Goal: Task Accomplishment & Management: Complete application form

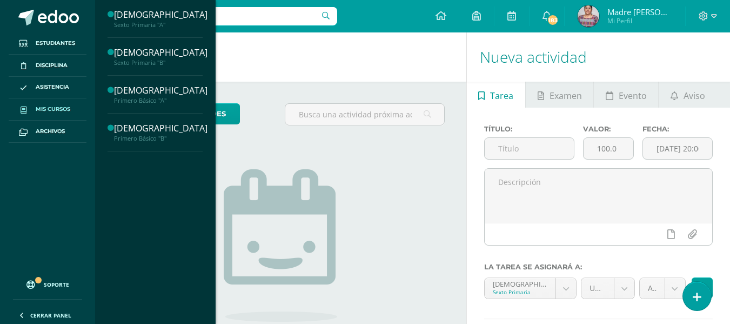
click at [45, 109] on span "Mis cursos" at bounding box center [53, 109] width 35 height 9
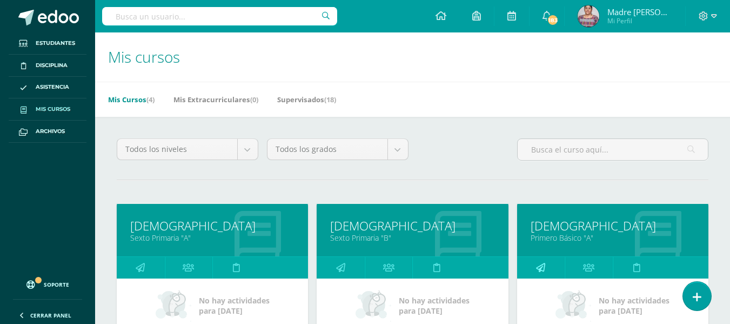
click at [546, 267] on link at bounding box center [541, 268] width 48 height 22
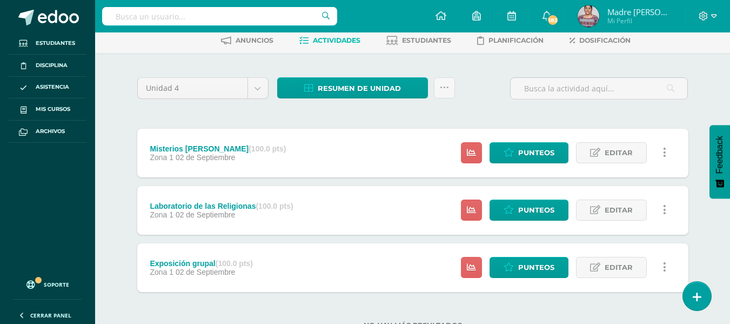
scroll to position [94, 0]
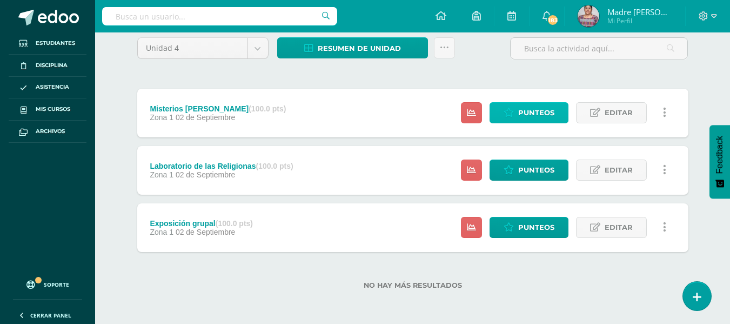
click at [536, 111] on span "Punteos" at bounding box center [536, 113] width 36 height 20
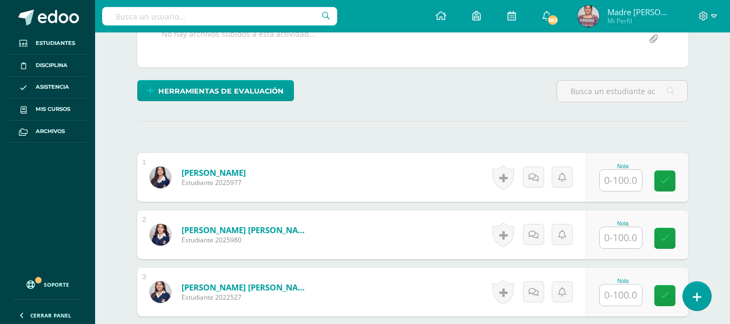
scroll to position [223, 0]
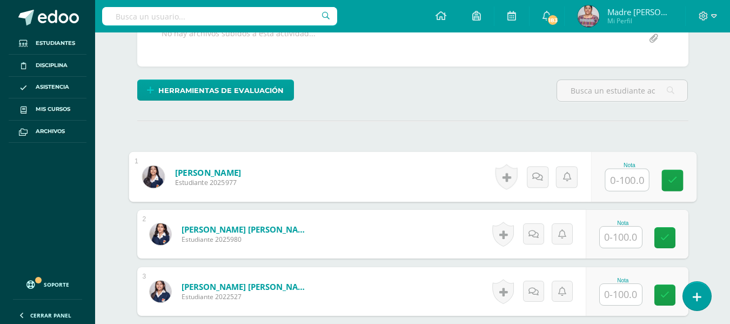
click at [616, 184] on input "text" at bounding box center [626, 180] width 43 height 22
click at [638, 179] on input "text" at bounding box center [626, 180] width 43 height 22
click at [624, 179] on input "text" at bounding box center [626, 180] width 43 height 22
type input "100"
click at [620, 237] on input "text" at bounding box center [621, 236] width 42 height 21
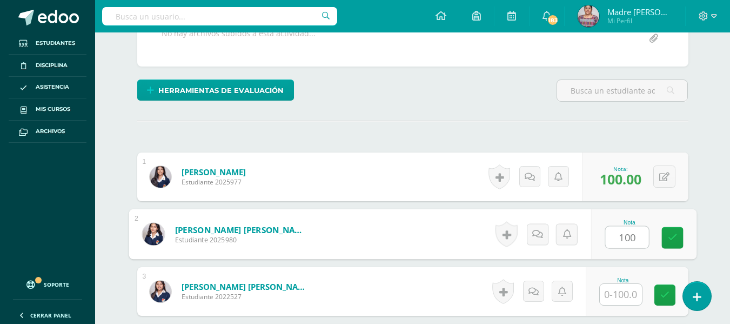
type input "100"
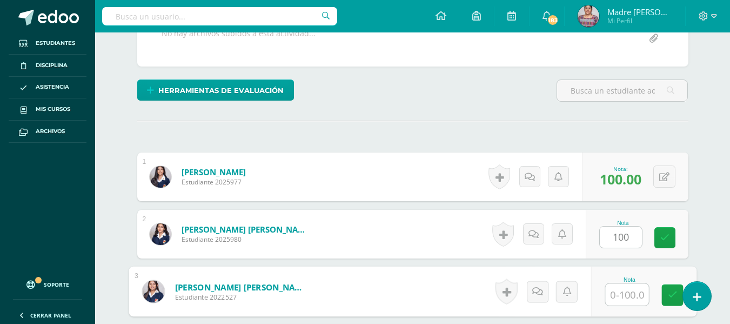
click at [625, 292] on input "text" at bounding box center [626, 295] width 43 height 22
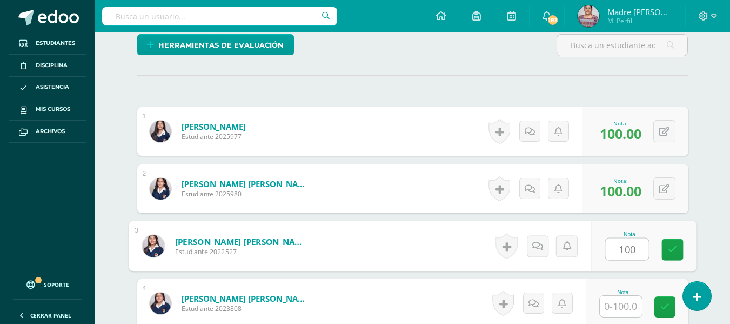
scroll to position [331, 0]
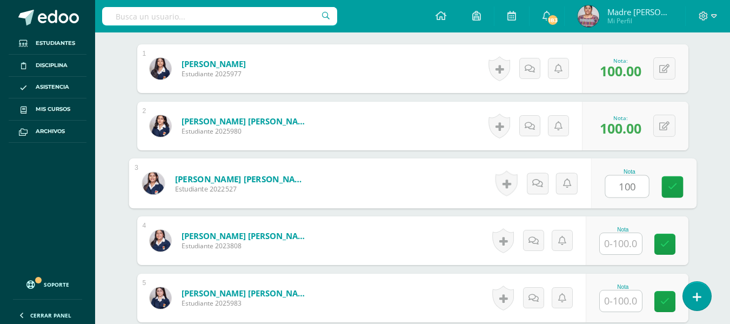
type input "100"
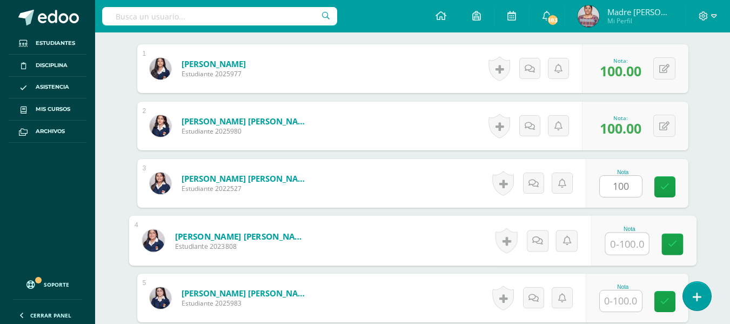
click at [623, 243] on input "text" at bounding box center [626, 244] width 43 height 22
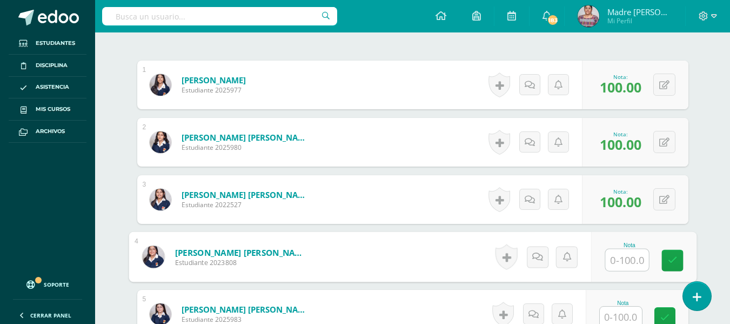
scroll to position [385, 0]
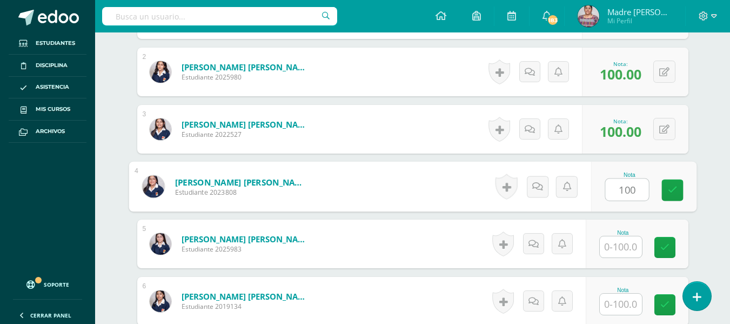
type input "100"
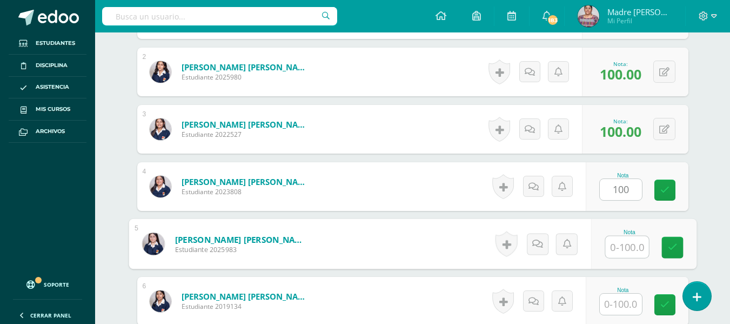
click at [614, 243] on input "text" at bounding box center [626, 247] width 43 height 22
type input "100"
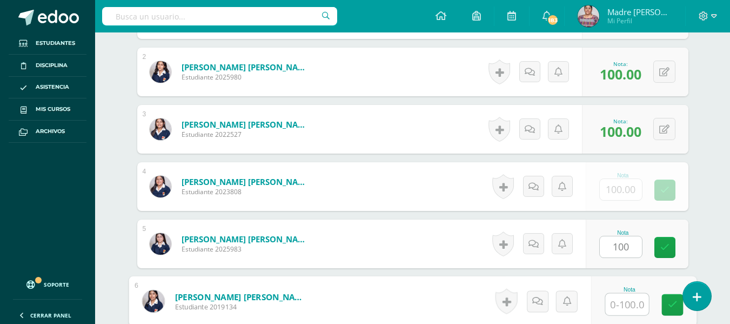
click at [618, 300] on input "text" at bounding box center [626, 304] width 43 height 22
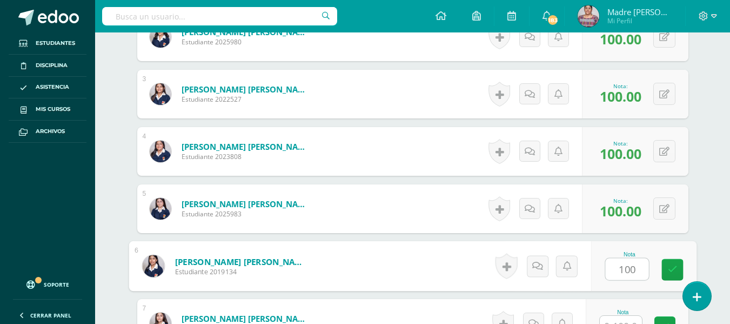
scroll to position [439, 0]
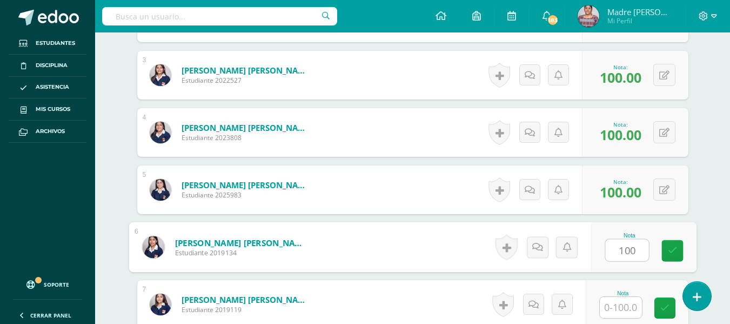
type input "100"
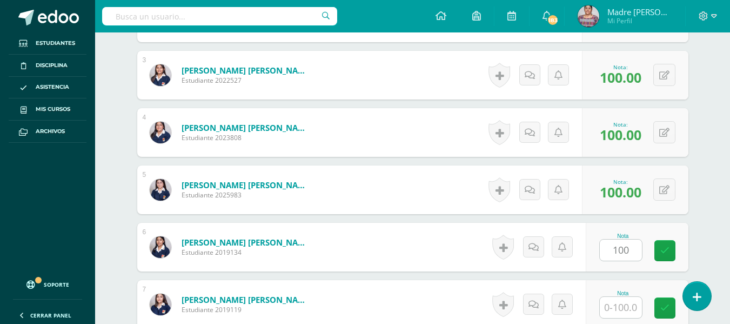
click at [622, 295] on div "Nota" at bounding box center [623, 293] width 48 height 6
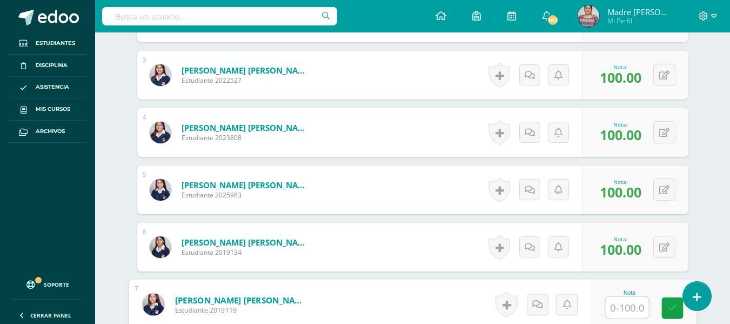
click at [621, 305] on input "text" at bounding box center [626, 308] width 43 height 22
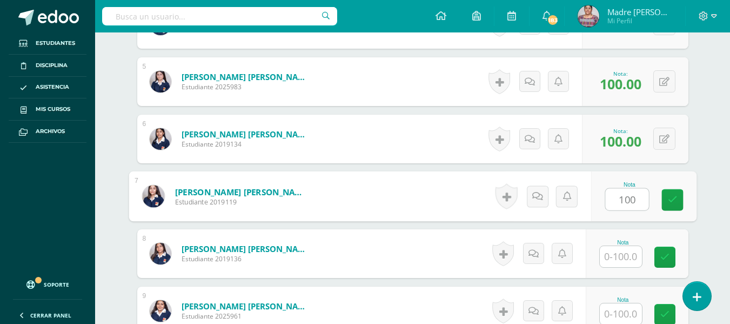
type input "100"
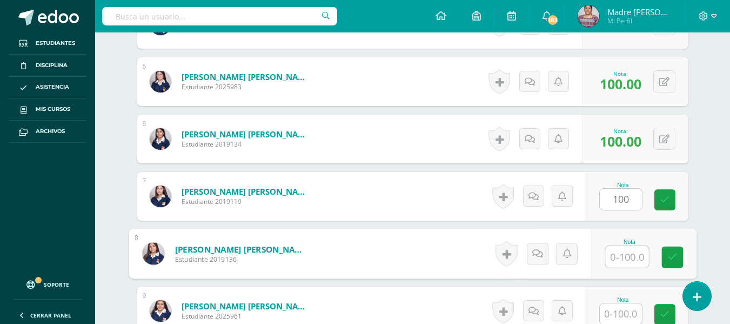
click at [625, 256] on input "text" at bounding box center [626, 257] width 43 height 22
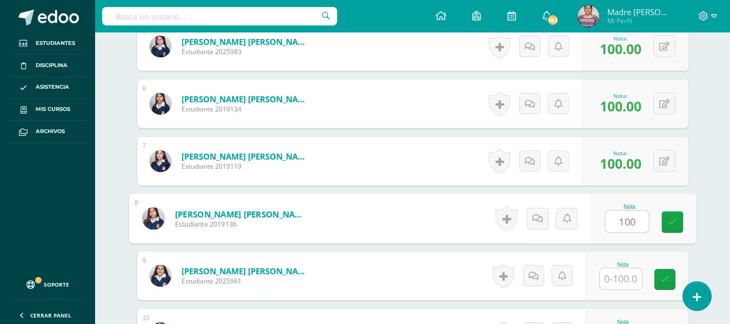
scroll to position [601, 0]
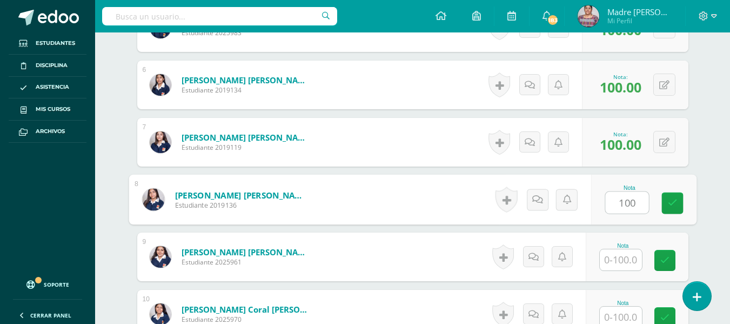
type input "100"
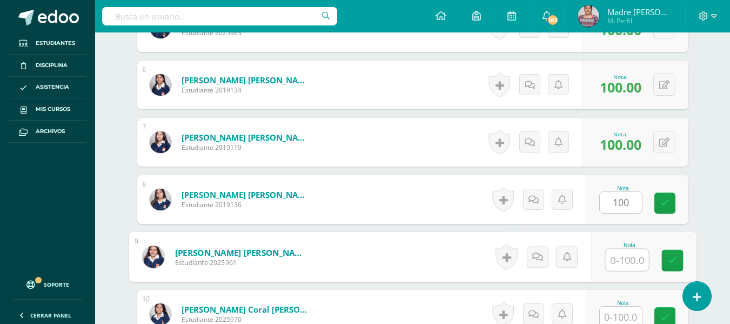
click at [625, 265] on input "text" at bounding box center [626, 260] width 43 height 22
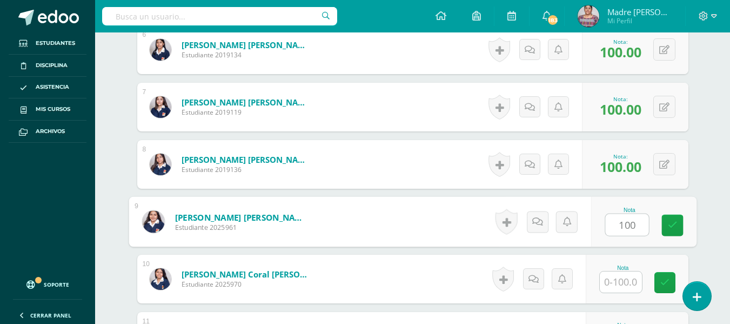
scroll to position [655, 0]
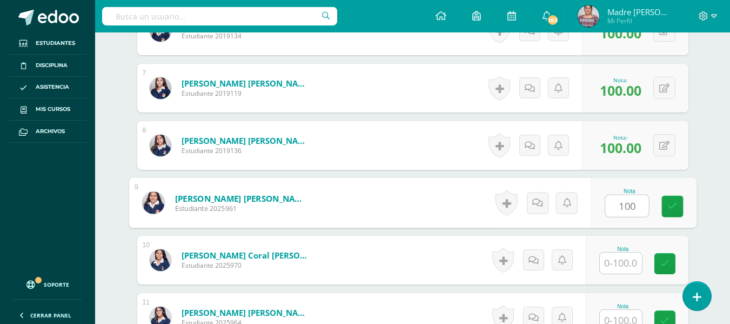
type input "100"
click at [620, 266] on input "text" at bounding box center [621, 262] width 42 height 21
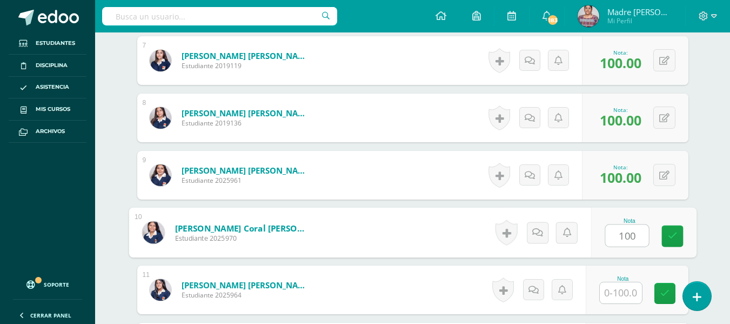
scroll to position [709, 0]
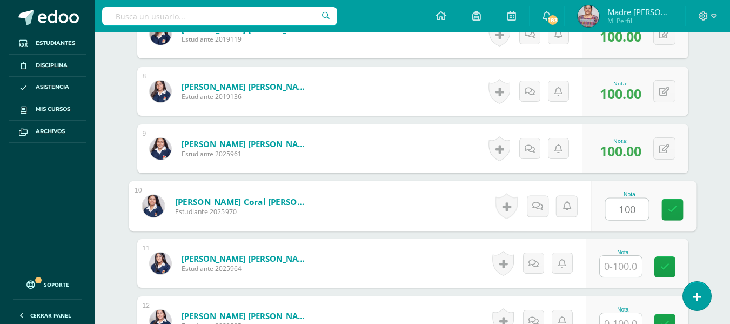
type input "100"
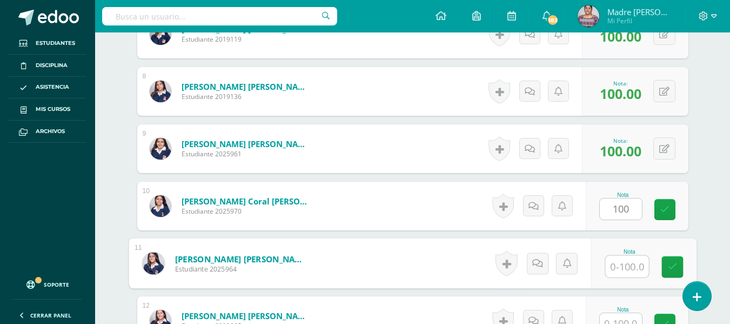
click at [620, 268] on input "text" at bounding box center [626, 266] width 43 height 22
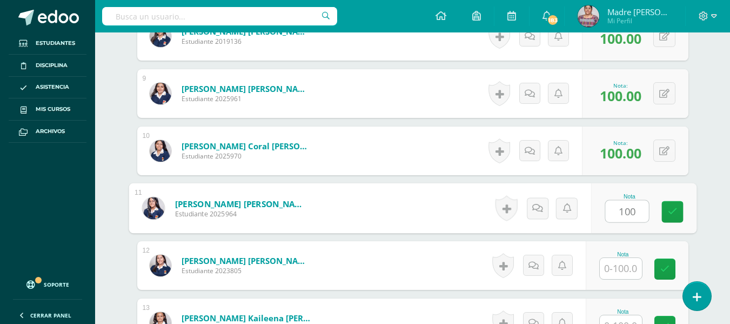
scroll to position [817, 0]
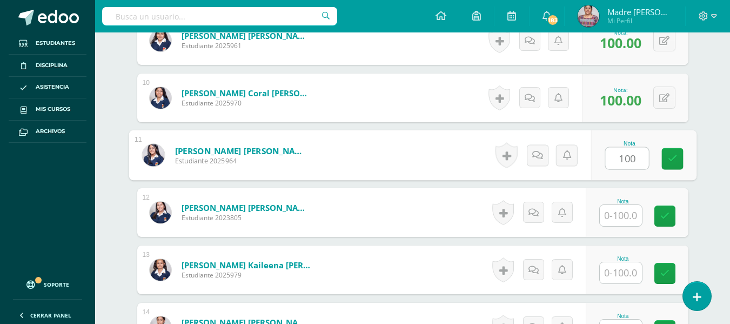
type input "100"
click at [620, 213] on input "text" at bounding box center [621, 215] width 42 height 21
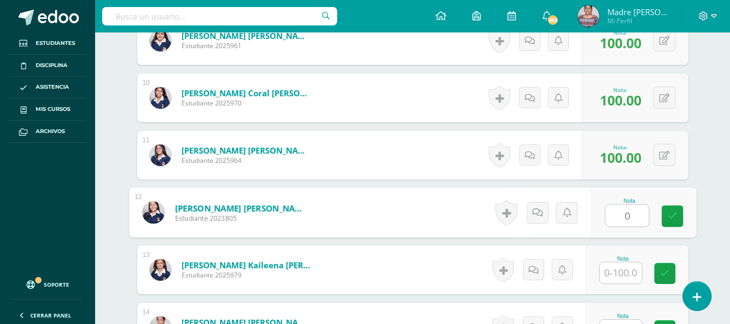
type input "0"
click at [617, 268] on input "text" at bounding box center [621, 272] width 42 height 21
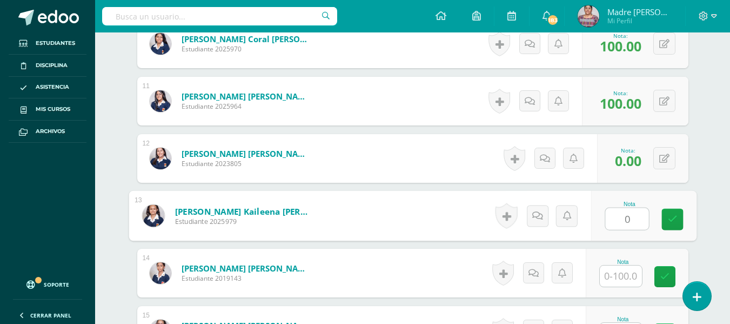
scroll to position [925, 0]
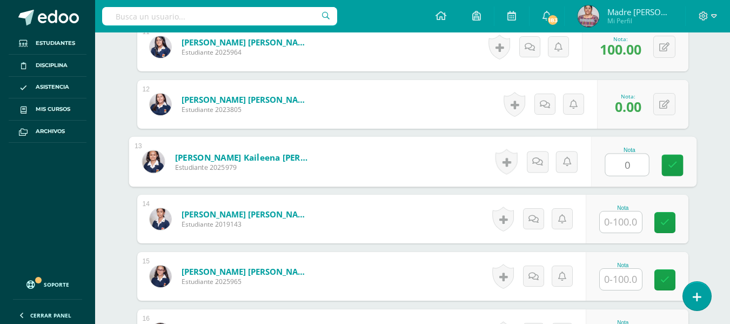
type input "0"
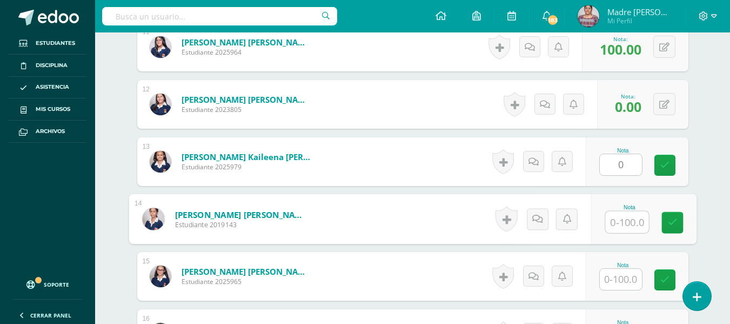
click at [623, 220] on input "text" at bounding box center [626, 222] width 43 height 22
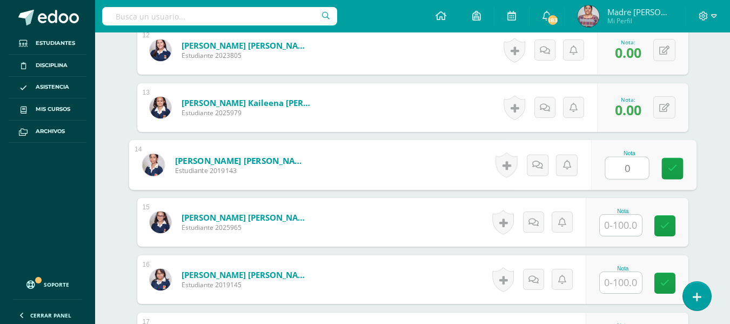
type input "0"
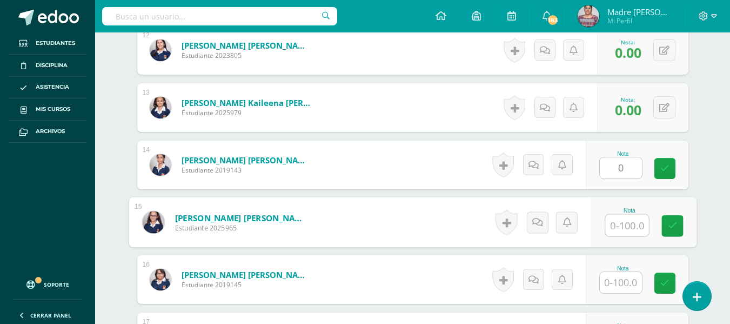
click at [622, 232] on input "text" at bounding box center [626, 225] width 43 height 22
type input "100"
click at [622, 278] on input "text" at bounding box center [621, 282] width 42 height 21
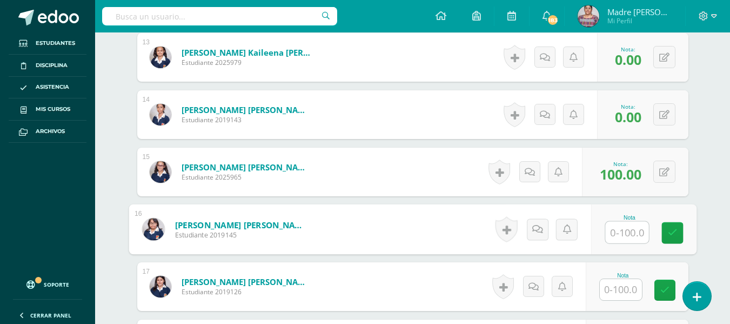
scroll to position [1087, 0]
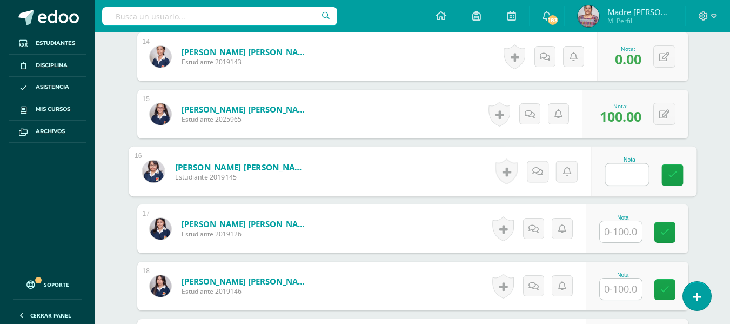
click at [628, 232] on input "text" at bounding box center [621, 231] width 42 height 21
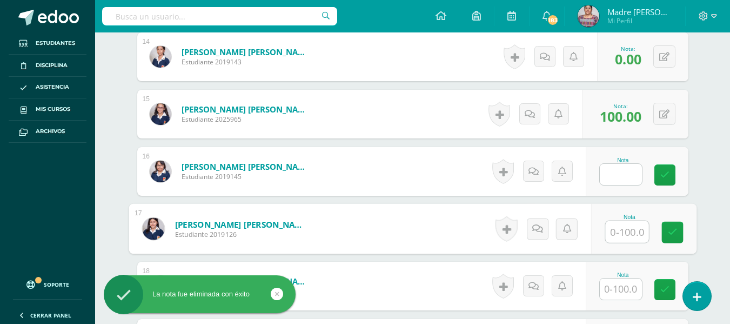
click at [622, 176] on input "text" at bounding box center [621, 174] width 42 height 21
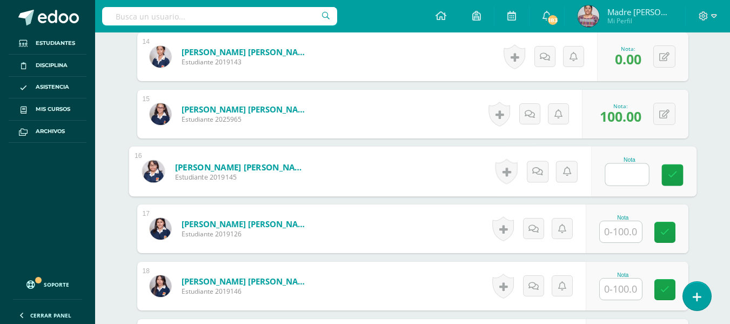
click at [614, 230] on input "text" at bounding box center [621, 231] width 42 height 21
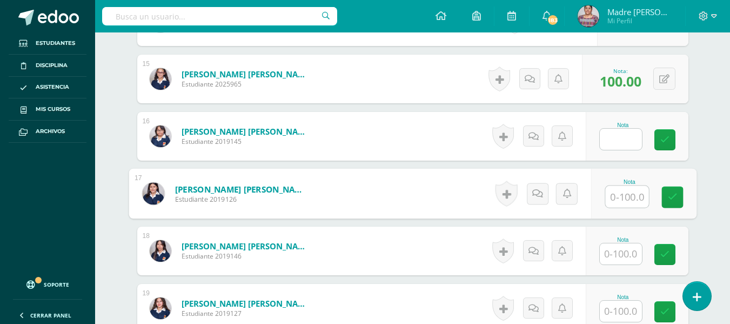
scroll to position [1141, 0]
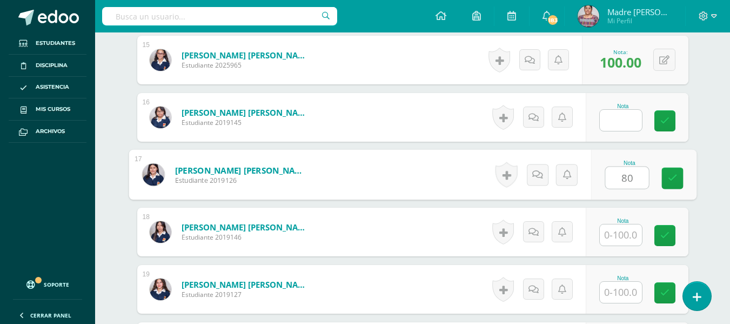
type input "80"
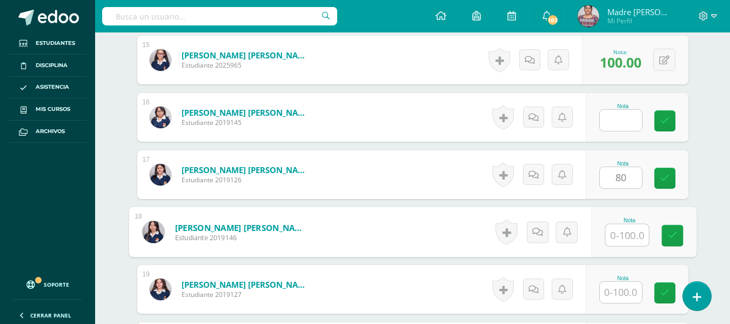
click at [622, 228] on input "text" at bounding box center [626, 235] width 43 height 22
type input "100"
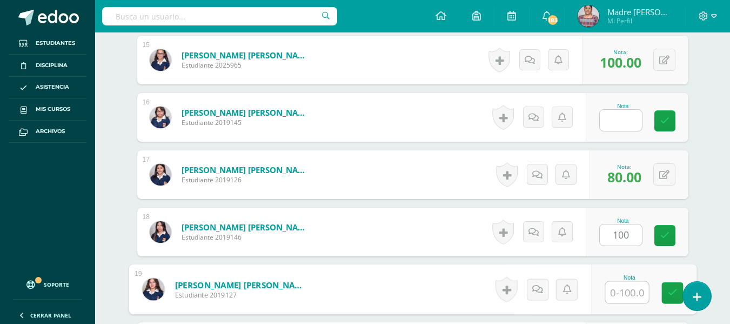
click at [620, 294] on input "text" at bounding box center [626, 292] width 43 height 22
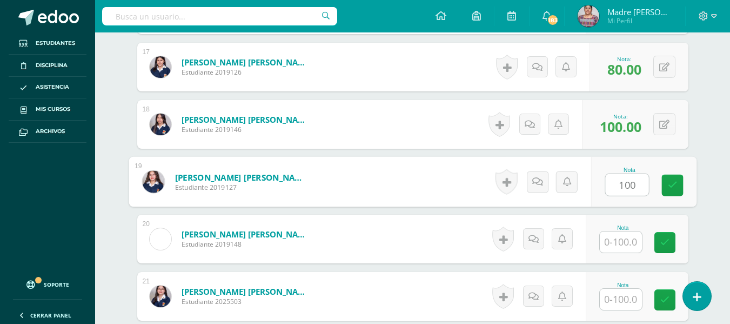
scroll to position [1249, 0]
type input "100"
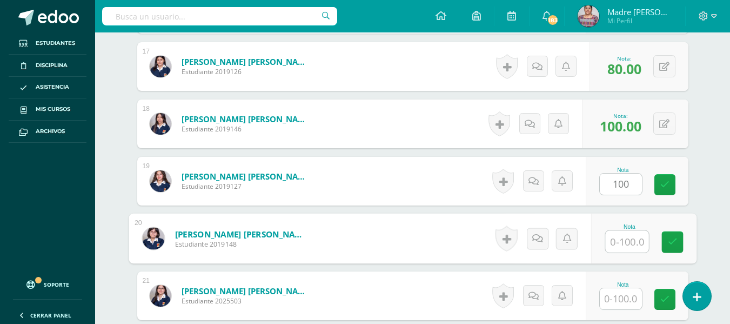
click at [626, 241] on input "text" at bounding box center [626, 242] width 43 height 22
type input "80"
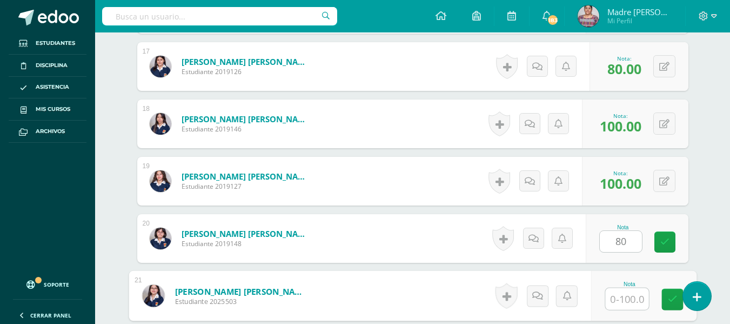
click at [621, 300] on input "text" at bounding box center [626, 299] width 43 height 22
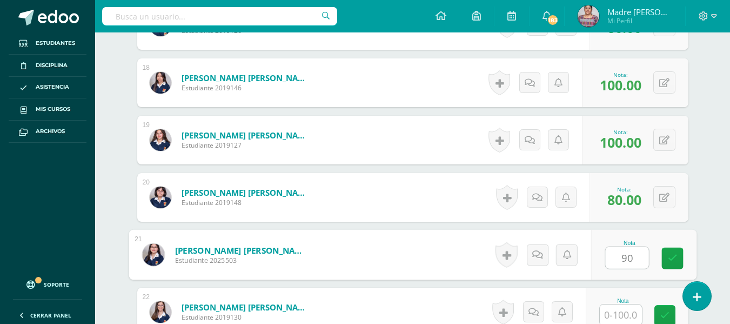
scroll to position [1357, 0]
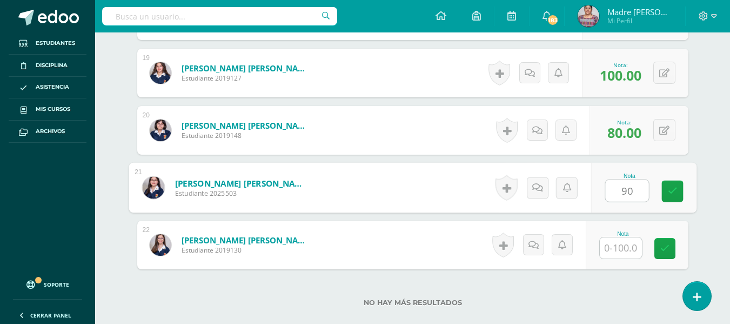
type input "90"
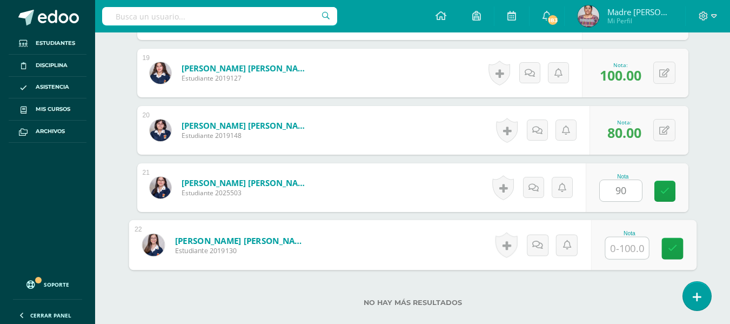
click at [625, 250] on input "text" at bounding box center [626, 248] width 43 height 22
type input "100"
click at [674, 247] on icon at bounding box center [672, 248] width 10 height 9
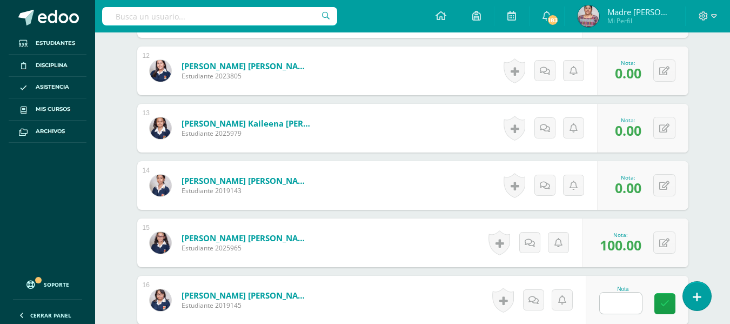
scroll to position [1033, 0]
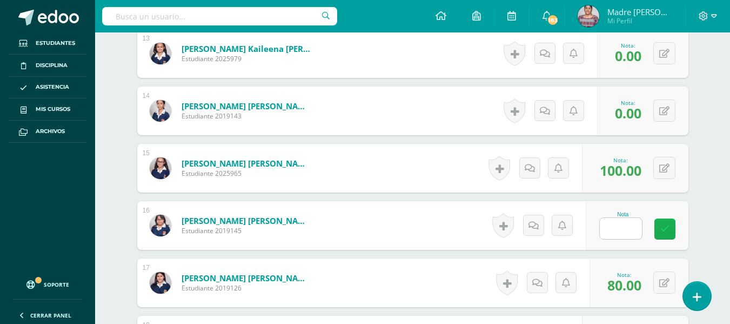
click at [663, 230] on icon at bounding box center [664, 228] width 9 height 9
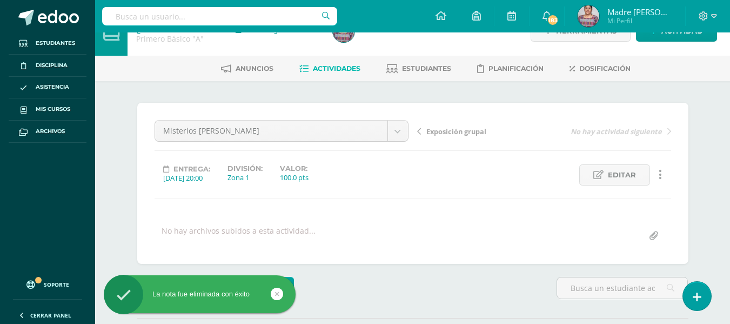
scroll to position [0, 0]
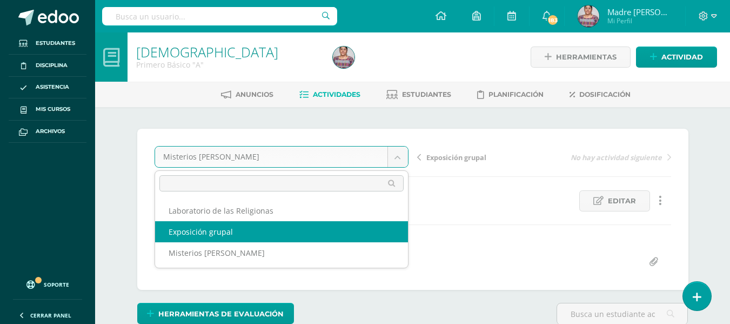
select select "/dashboard/teacher/grade-activity/128494/"
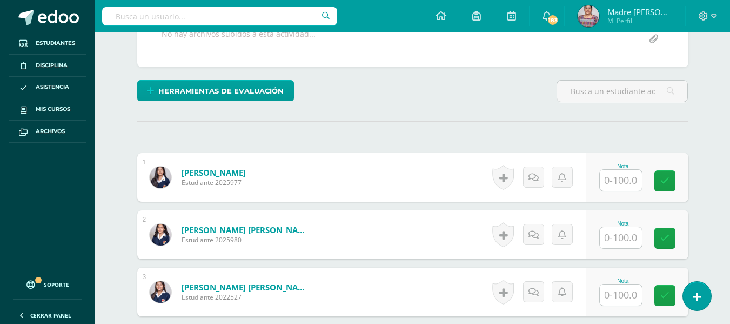
scroll to position [223, 0]
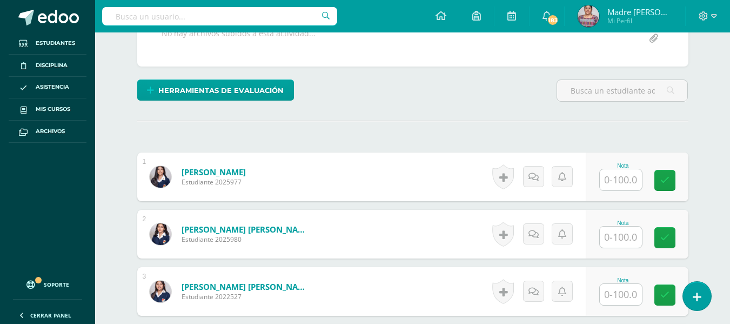
click at [616, 179] on input "text" at bounding box center [621, 179] width 42 height 21
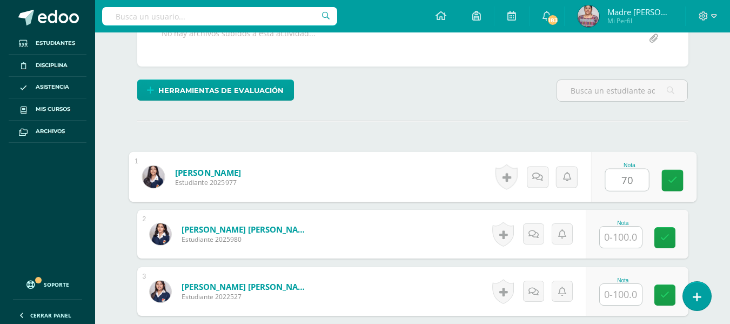
type input "70"
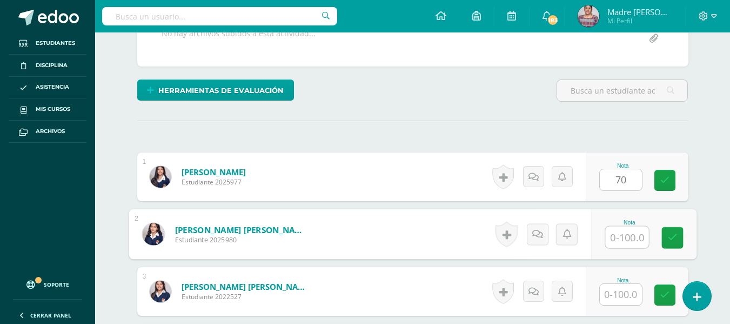
click at [623, 243] on input "text" at bounding box center [626, 237] width 43 height 22
type input "80"
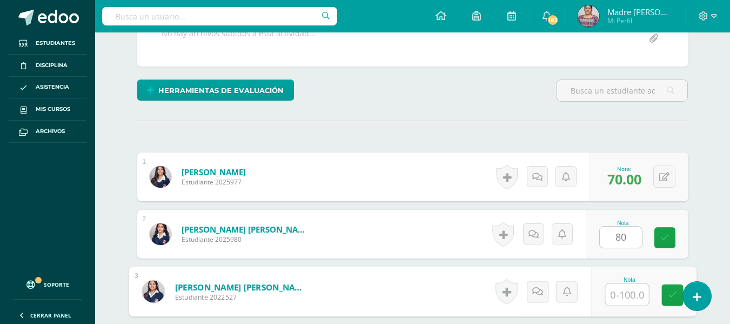
click at [624, 295] on input "text" at bounding box center [626, 295] width 43 height 22
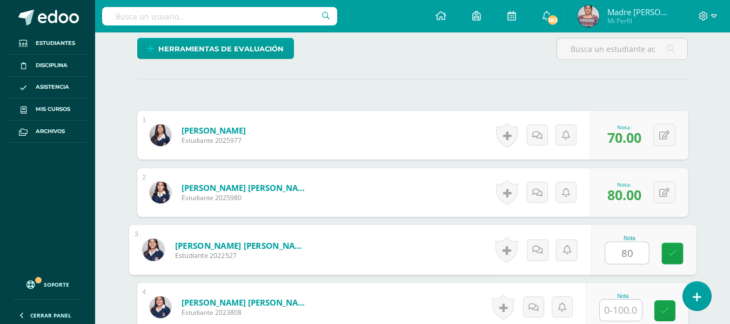
scroll to position [331, 0]
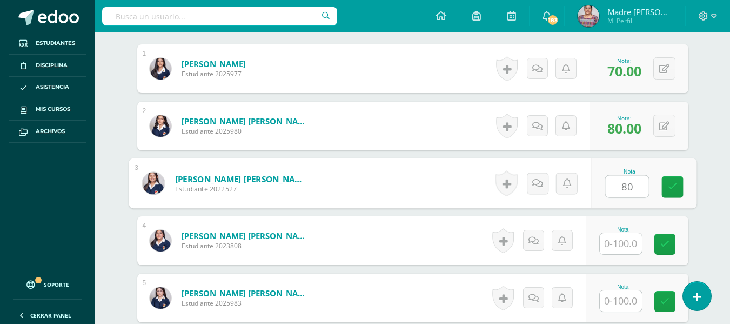
type input "80"
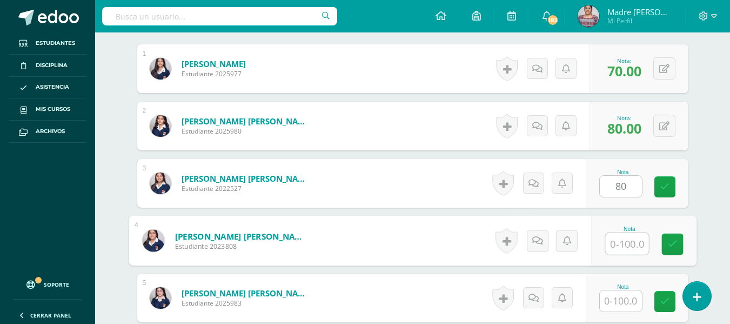
click at [629, 244] on input "text" at bounding box center [626, 244] width 43 height 22
click at [629, 244] on input "80" at bounding box center [626, 244] width 43 height 22
type input "80"
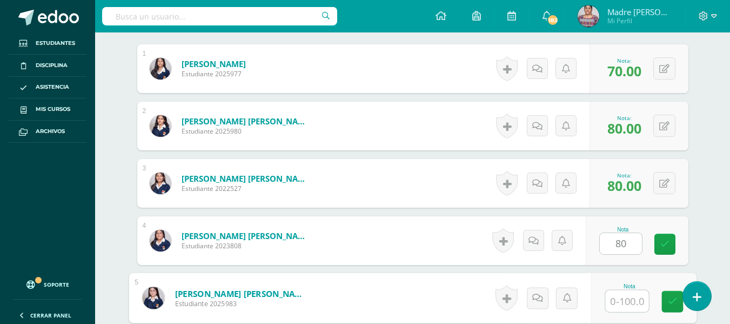
click at [619, 299] on input "text" at bounding box center [626, 301] width 43 height 22
type input "4"
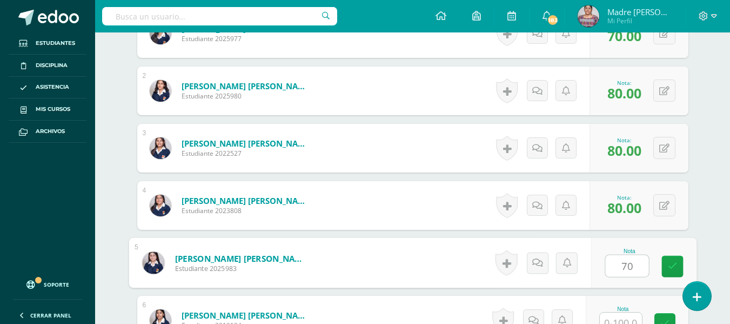
scroll to position [385, 0]
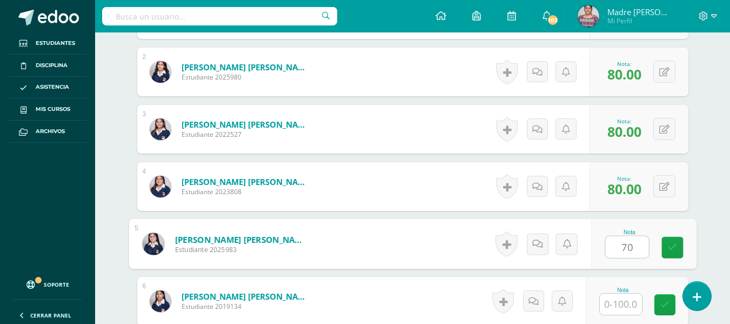
type input "70"
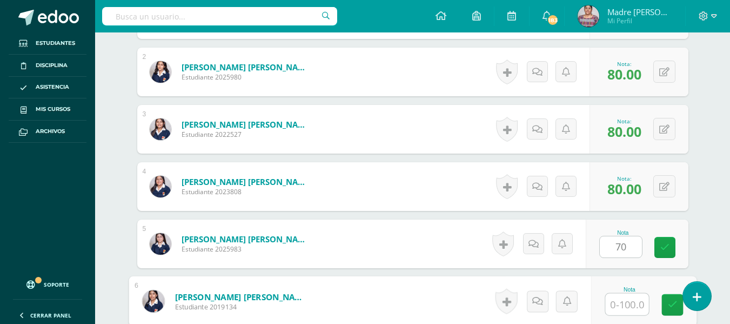
click at [627, 304] on input "text" at bounding box center [626, 304] width 43 height 22
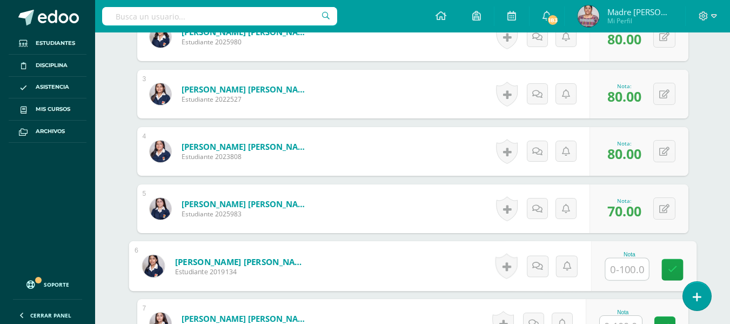
scroll to position [439, 0]
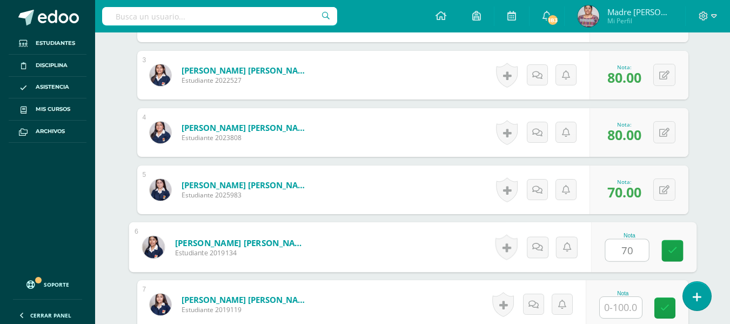
type input "70"
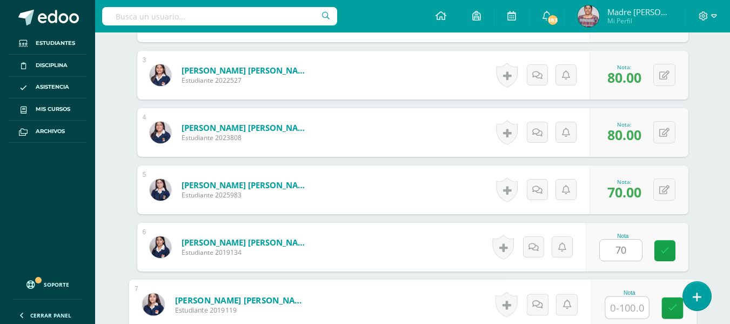
click at [619, 312] on input "text" at bounding box center [626, 308] width 43 height 22
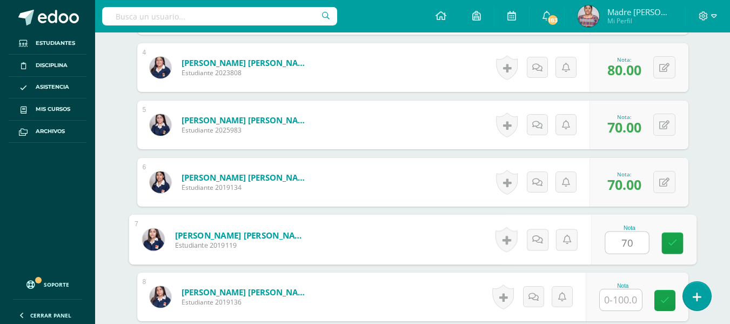
scroll to position [601, 0]
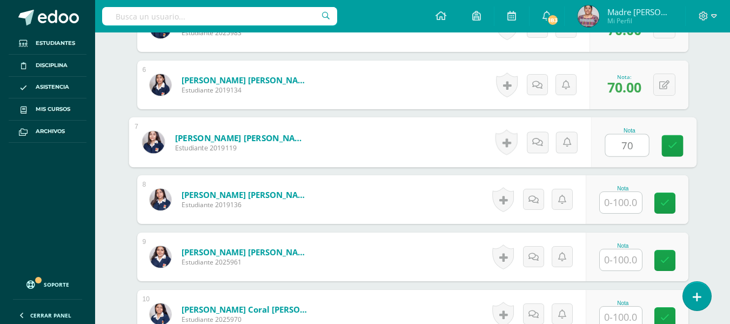
type input "70"
click at [630, 192] on input "text" at bounding box center [621, 202] width 42 height 21
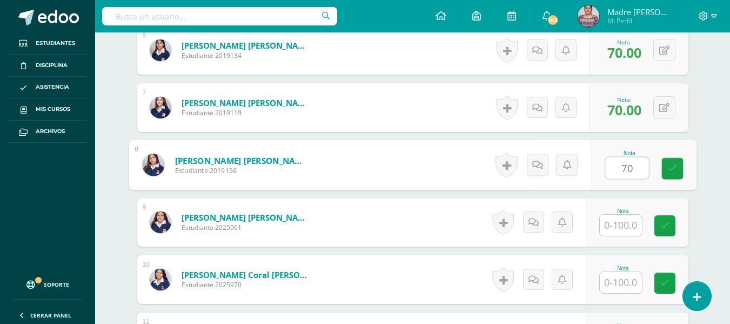
scroll to position [655, 0]
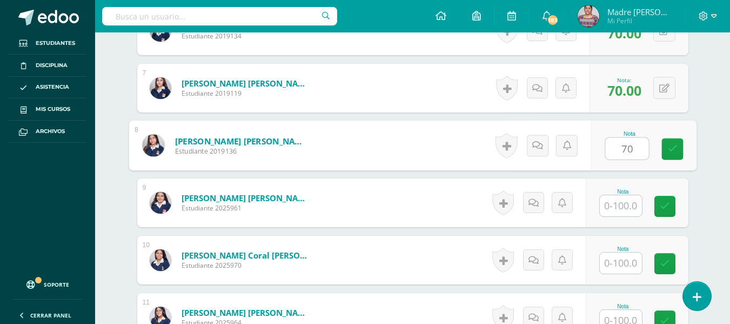
type input "70"
click at [624, 265] on input "text" at bounding box center [621, 262] width 42 height 21
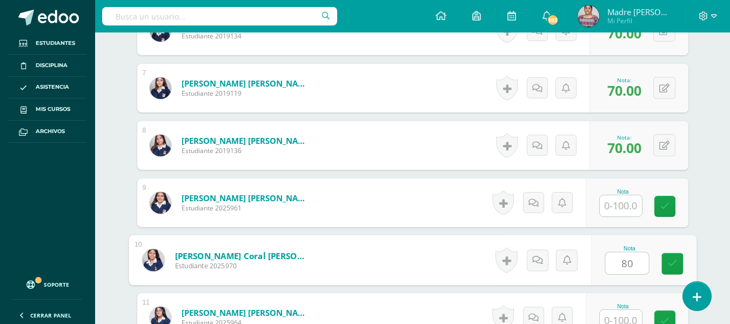
type input "80"
click at [624, 206] on input "text" at bounding box center [621, 205] width 42 height 21
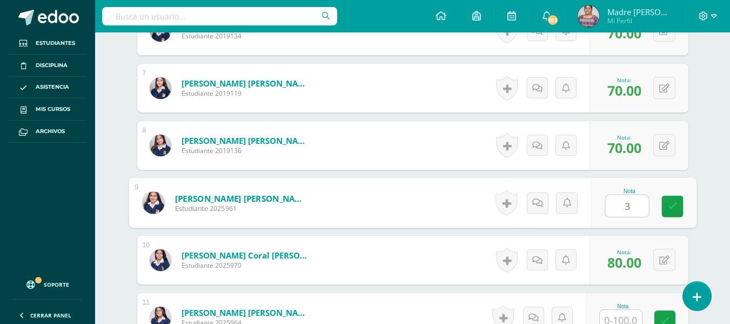
type input "30"
click at [669, 204] on icon at bounding box center [672, 205] width 10 height 9
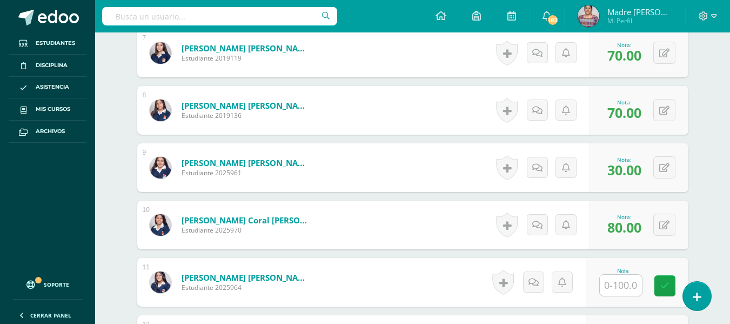
scroll to position [709, 0]
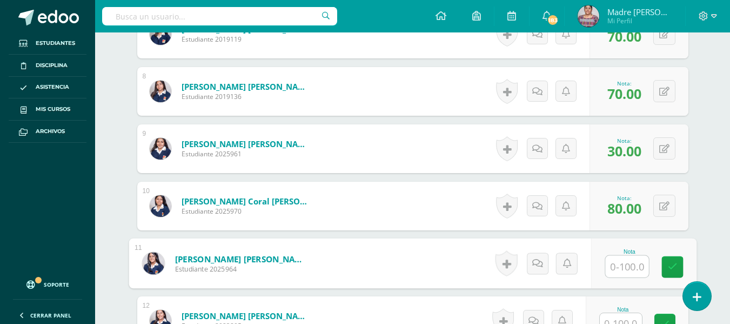
click at [621, 268] on input "text" at bounding box center [626, 266] width 43 height 22
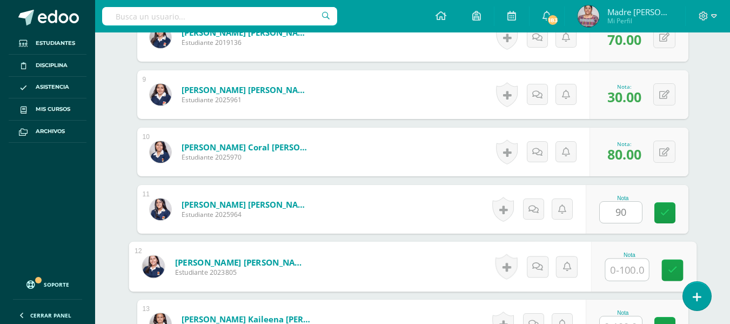
click at [621, 271] on input "text" at bounding box center [626, 270] width 43 height 22
click at [663, 210] on button at bounding box center [664, 209] width 22 height 22
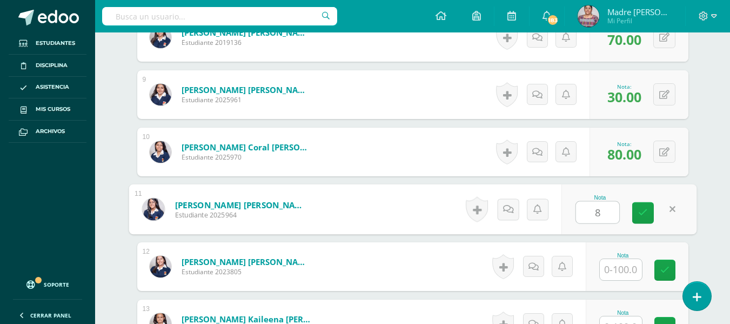
type input "80"
click at [642, 212] on icon at bounding box center [643, 212] width 10 height 9
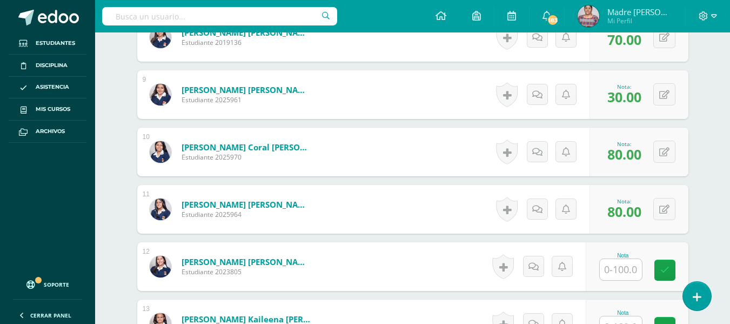
click at [632, 268] on input "text" at bounding box center [621, 269] width 42 height 21
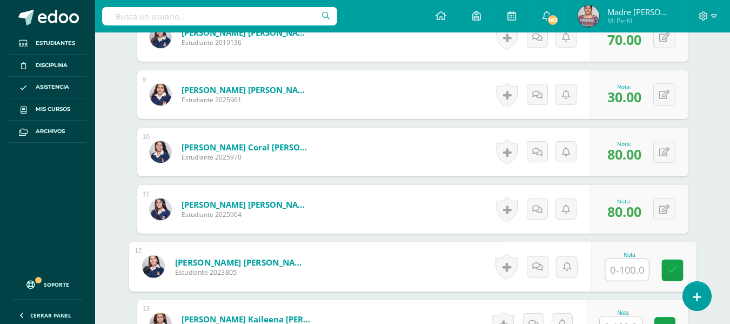
click at [632, 268] on input "text" at bounding box center [626, 270] width 43 height 22
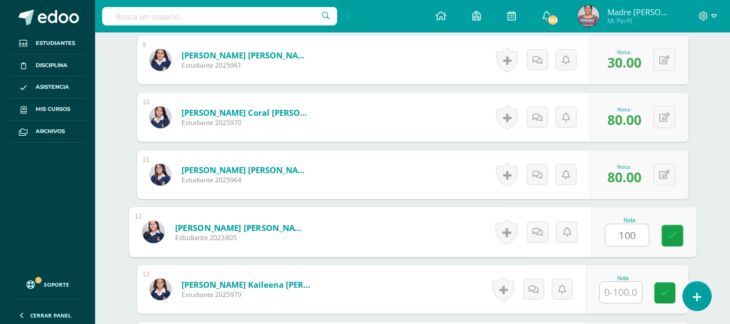
scroll to position [817, 0]
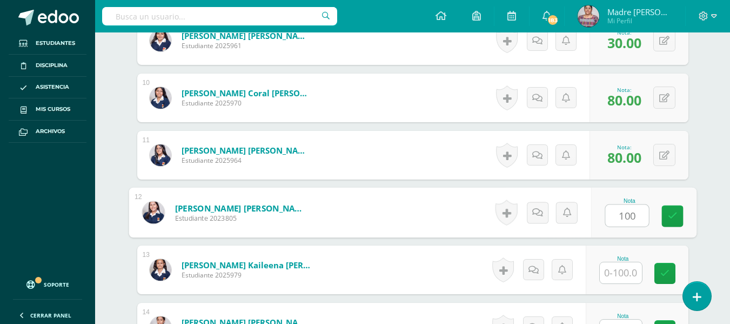
type input "100"
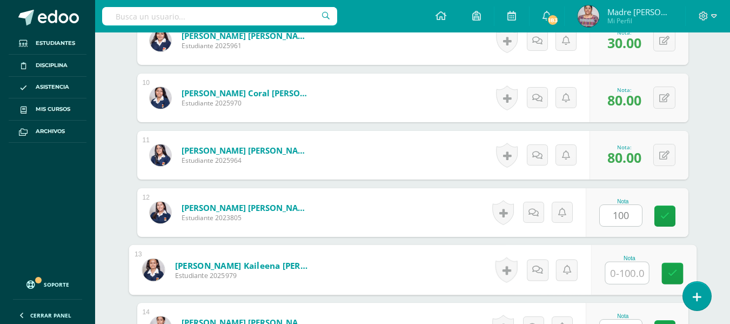
click at [628, 270] on input "text" at bounding box center [626, 273] width 43 height 22
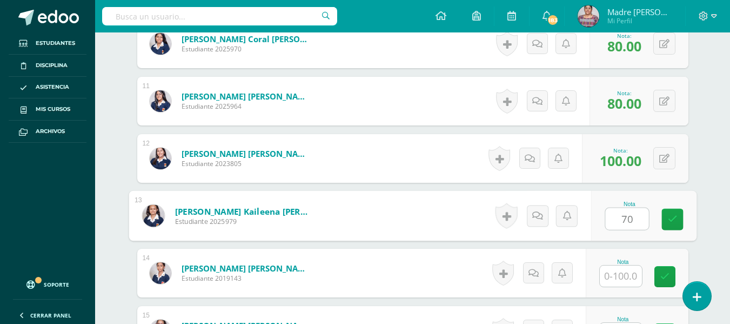
type input "70"
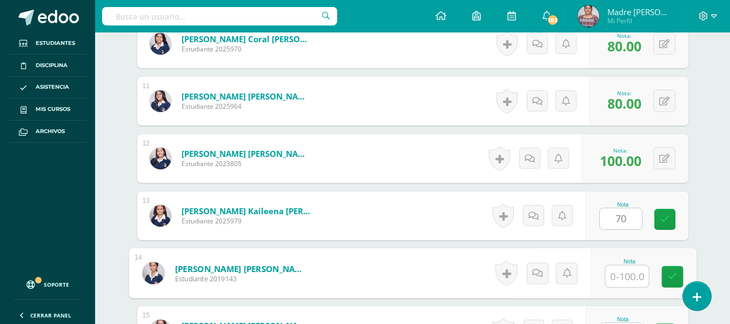
click at [627, 277] on input "text" at bounding box center [626, 276] width 43 height 22
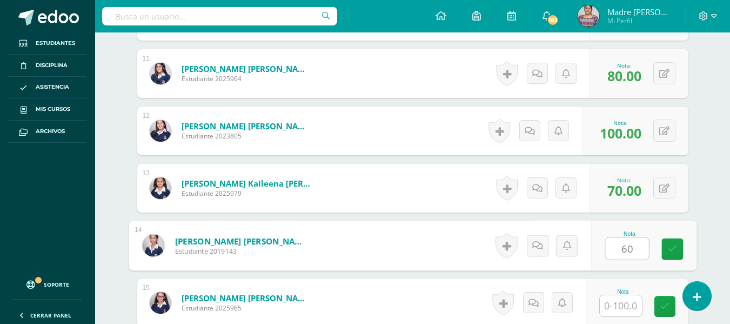
scroll to position [925, 0]
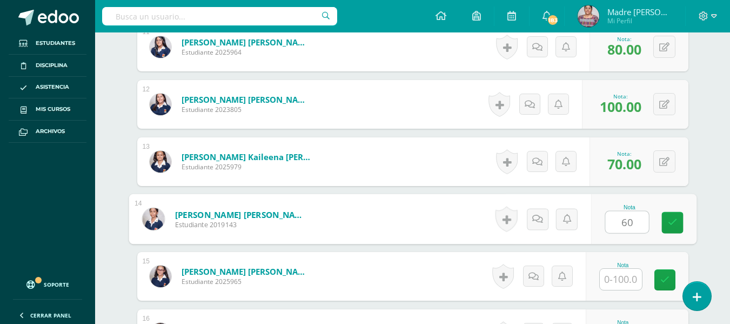
type input "60"
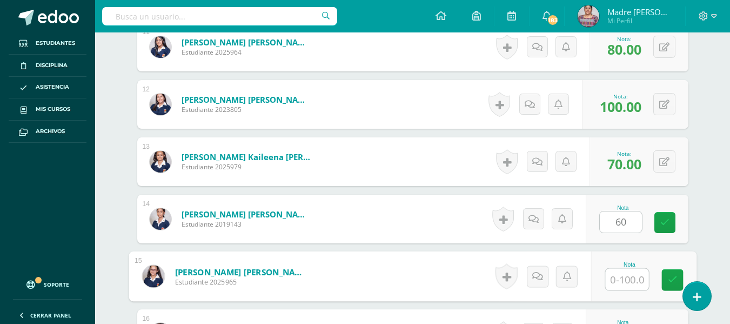
click at [628, 280] on input "text" at bounding box center [626, 279] width 43 height 22
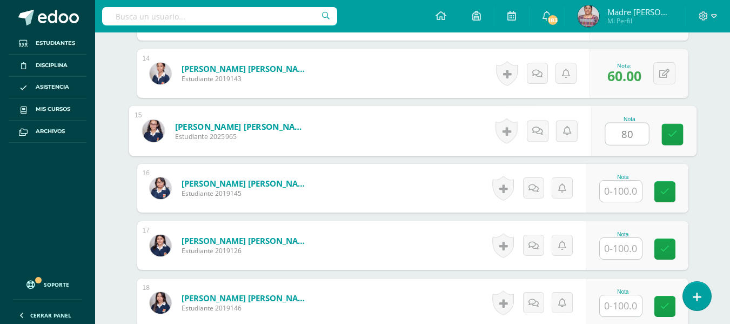
scroll to position [1087, 0]
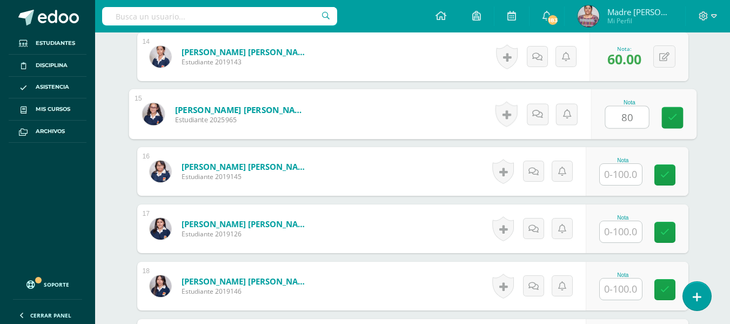
type input "80"
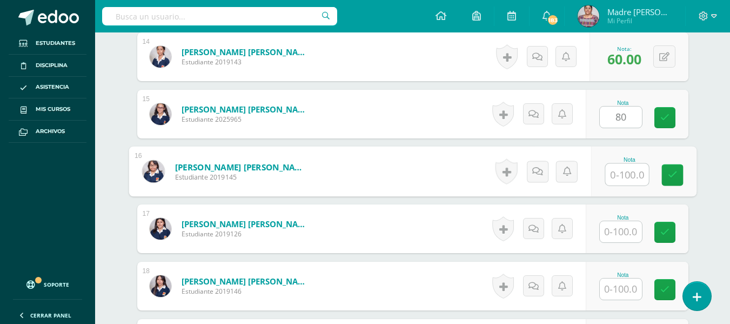
click at [618, 172] on input "text" at bounding box center [626, 175] width 43 height 22
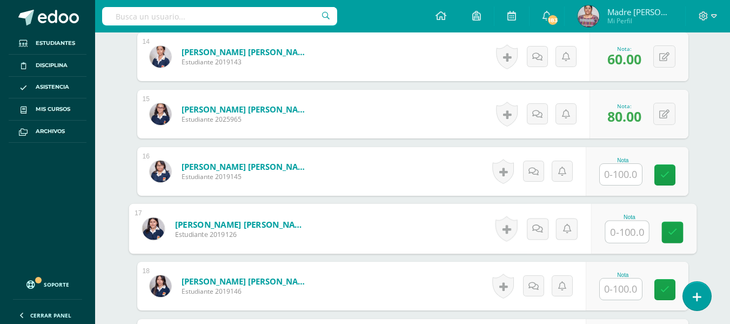
click at [626, 232] on input "text" at bounding box center [626, 232] width 43 height 22
type input "70"
click at [624, 293] on input "text" at bounding box center [621, 288] width 42 height 21
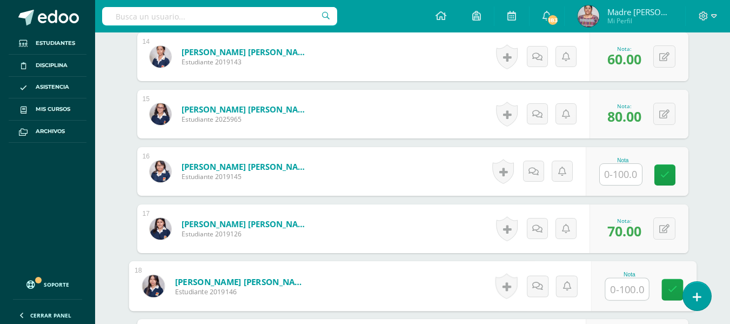
click at [624, 293] on input "text" at bounding box center [626, 289] width 43 height 22
click at [629, 286] on input "text" at bounding box center [626, 289] width 43 height 22
type input "80"
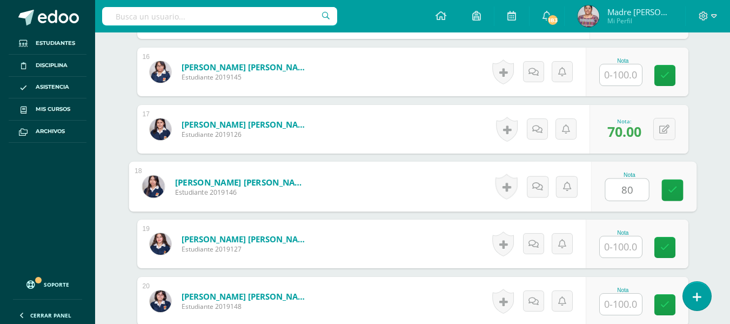
scroll to position [1195, 0]
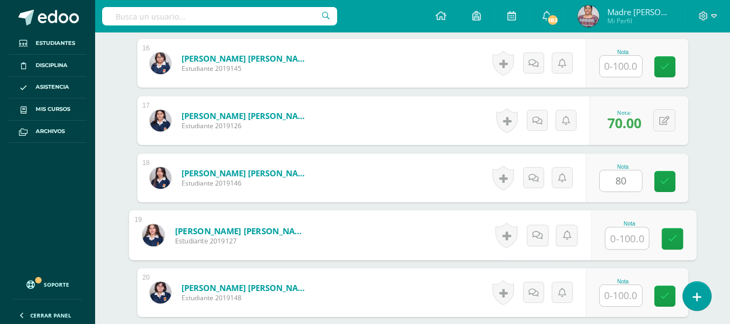
click at [625, 240] on input "text" at bounding box center [626, 238] width 43 height 22
type input "70"
click at [625, 295] on input "text" at bounding box center [621, 295] width 42 height 21
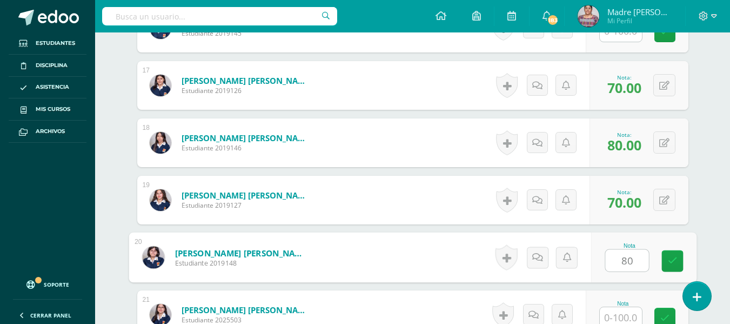
scroll to position [1249, 0]
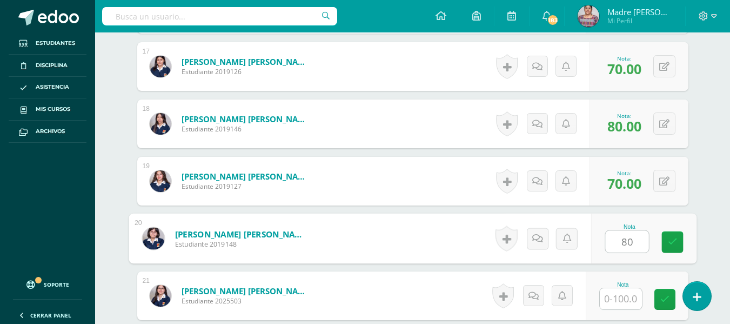
type input "80"
click at [624, 299] on input "text" at bounding box center [621, 298] width 42 height 21
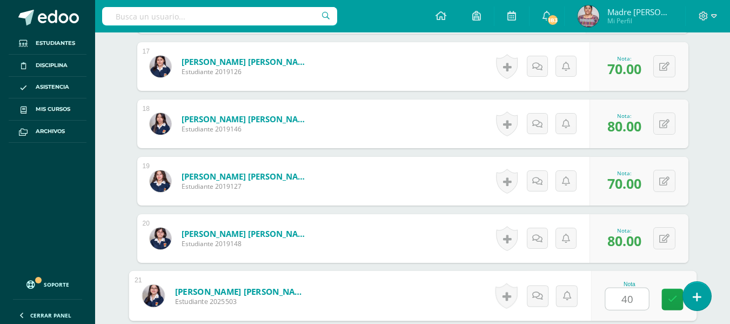
click at [623, 299] on input "40" at bounding box center [626, 299] width 43 height 22
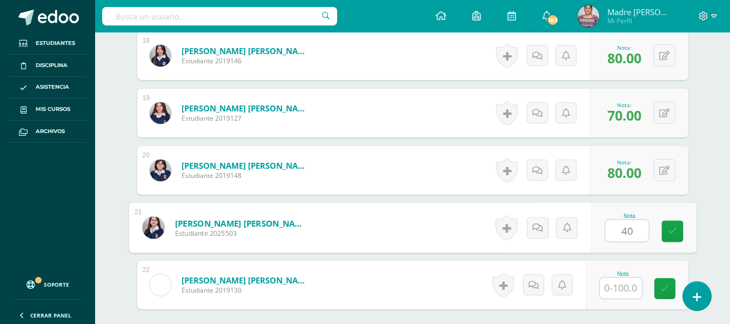
scroll to position [1357, 0]
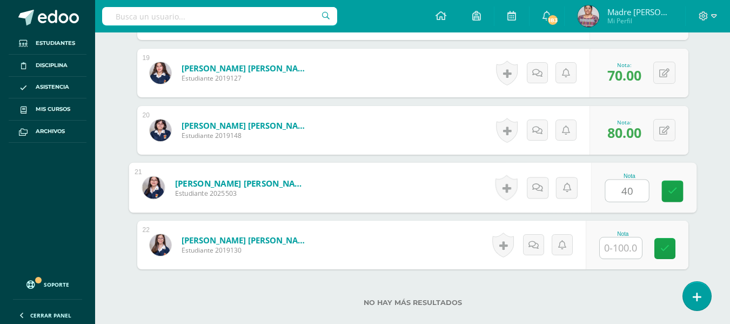
type input "40"
click at [626, 246] on input "text" at bounding box center [621, 247] width 42 height 21
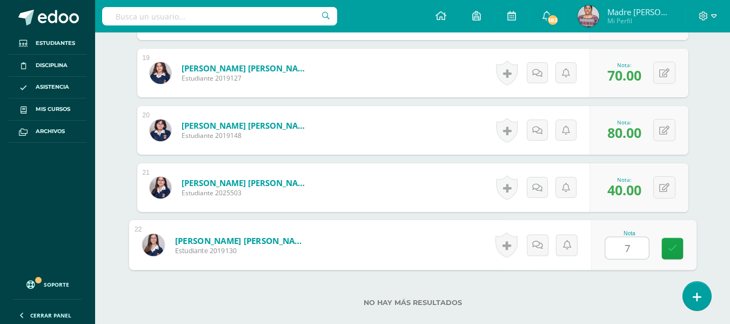
type input "70"
click at [673, 252] on icon at bounding box center [672, 248] width 10 height 9
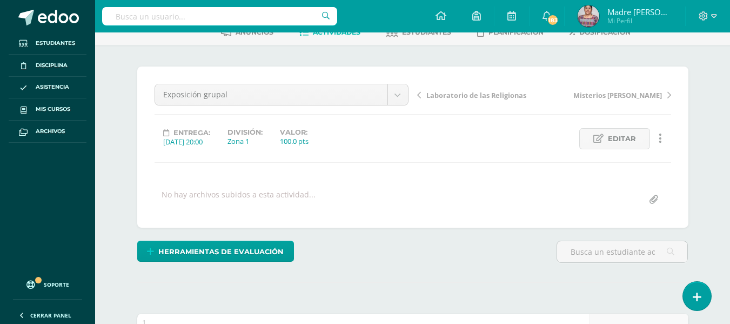
scroll to position [0, 0]
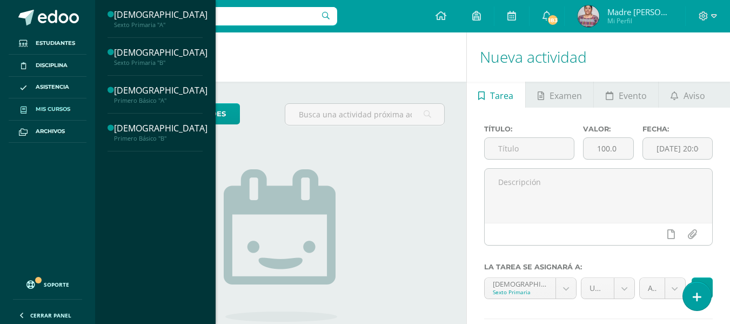
click at [52, 109] on span "Mis cursos" at bounding box center [53, 109] width 35 height 9
click at [136, 134] on div "Primero Básico "B"" at bounding box center [160, 138] width 93 height 8
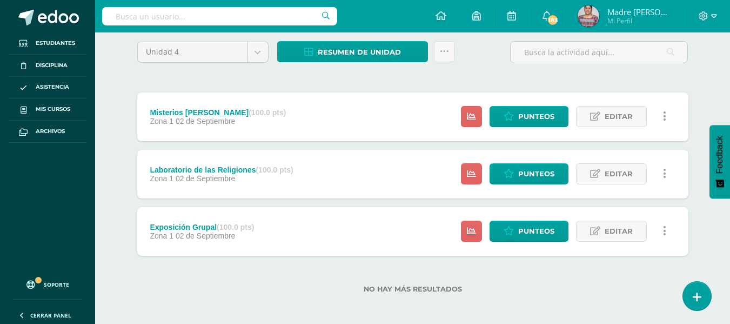
scroll to position [94, 0]
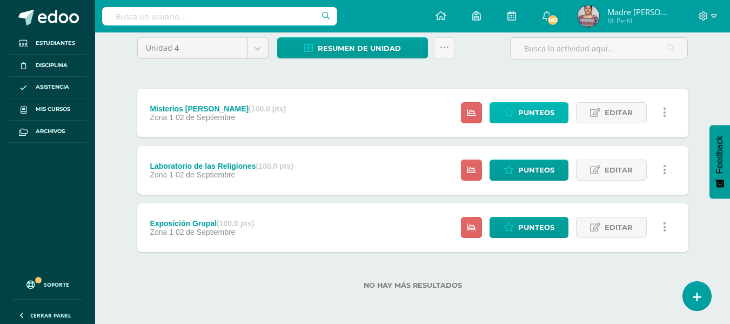
click at [534, 114] on span "Punteos" at bounding box center [536, 113] width 36 height 20
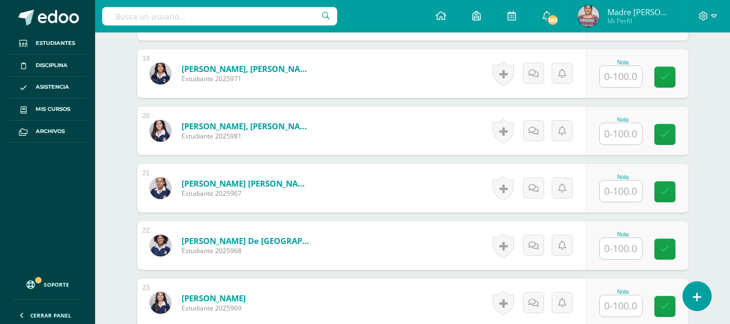
scroll to position [1484, 0]
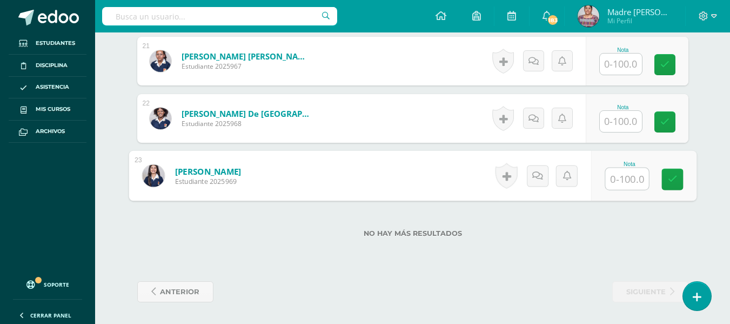
click at [630, 177] on input "text" at bounding box center [626, 179] width 43 height 22
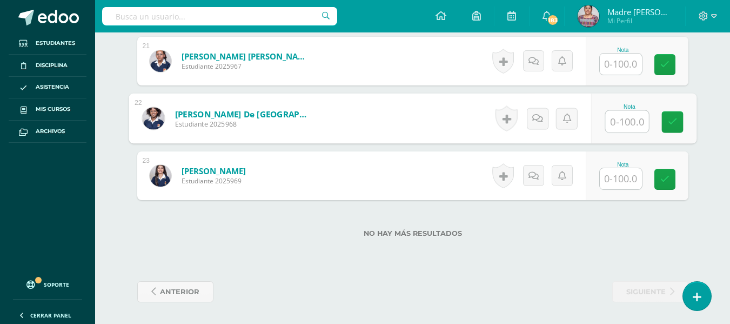
click at [624, 124] on input "text" at bounding box center [626, 122] width 43 height 22
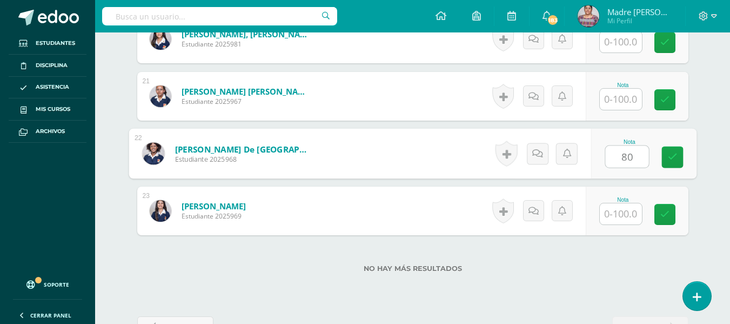
scroll to position [1430, 0]
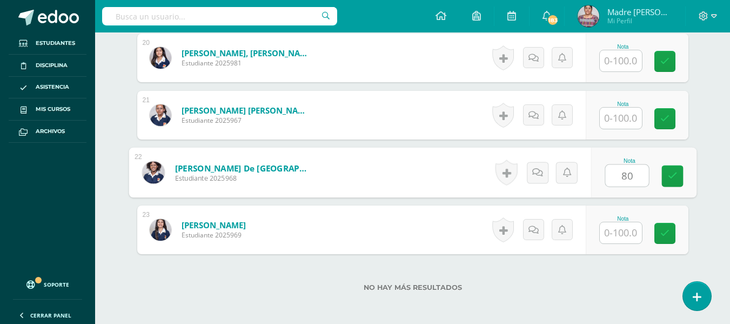
type input "80"
click at [623, 60] on input "text" at bounding box center [621, 60] width 42 height 21
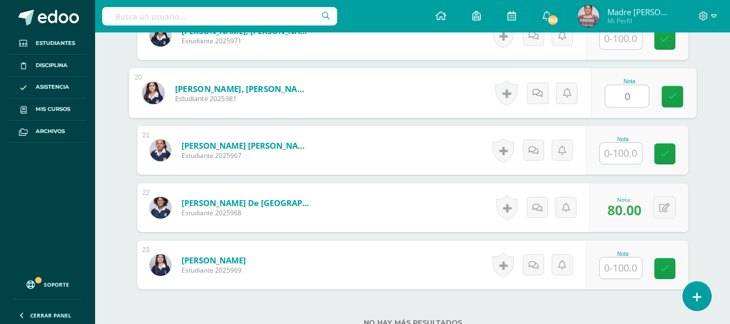
scroll to position [1376, 0]
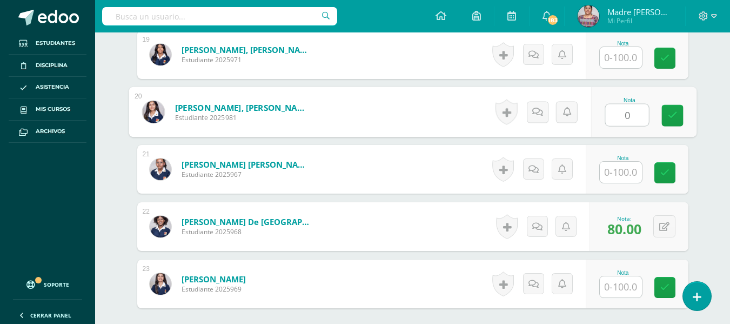
type input "0"
click at [620, 56] on input "text" at bounding box center [621, 57] width 42 height 21
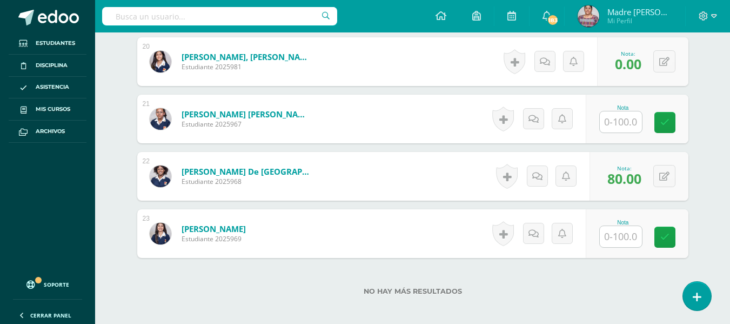
scroll to position [1484, 0]
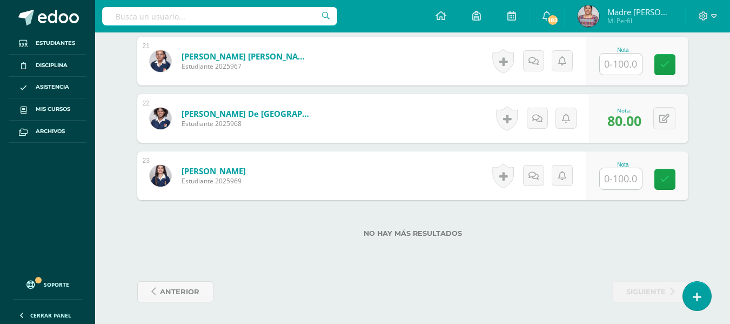
type input "80"
click at [619, 177] on input "text" at bounding box center [626, 179] width 43 height 22
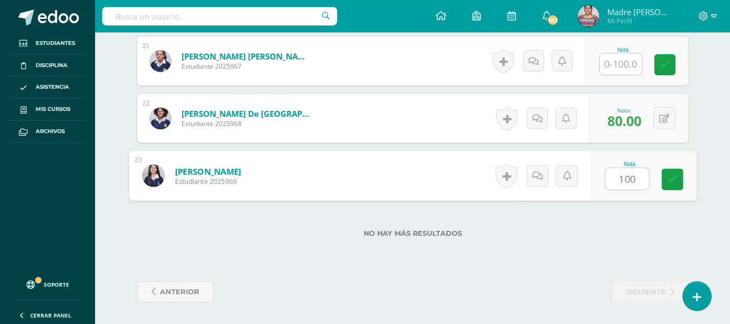
type input "100"
click at [633, 72] on input "text" at bounding box center [621, 63] width 42 height 21
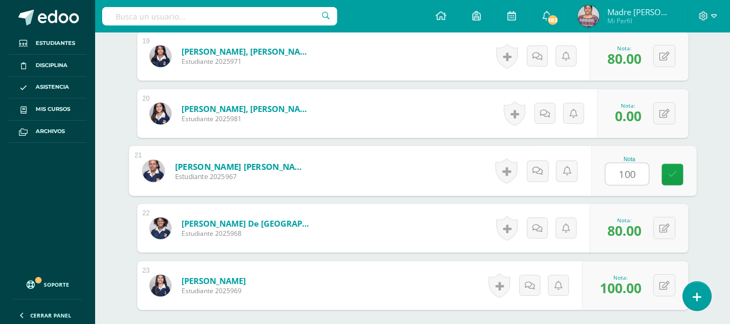
scroll to position [1322, 0]
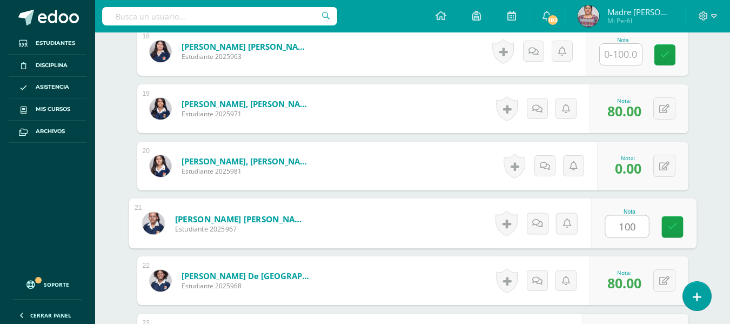
type input "100"
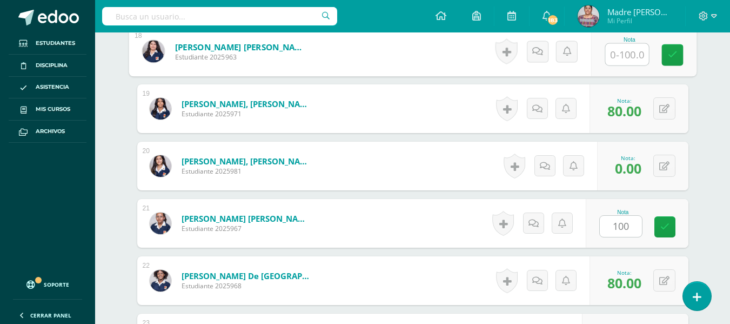
click at [634, 53] on input "text" at bounding box center [626, 55] width 43 height 22
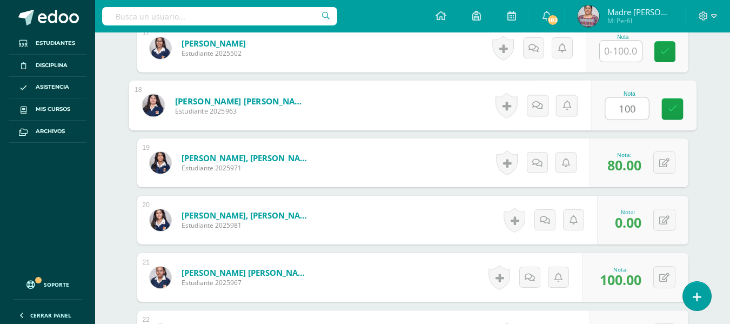
type input "100"
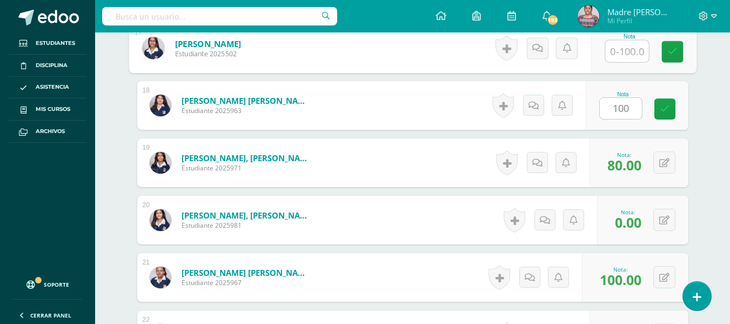
click at [622, 49] on input "text" at bounding box center [626, 52] width 43 height 22
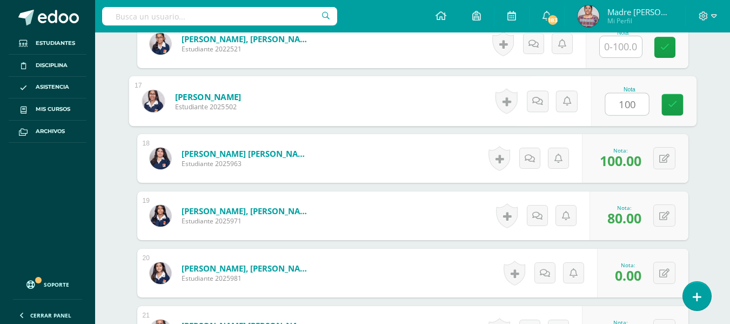
scroll to position [1106, 0]
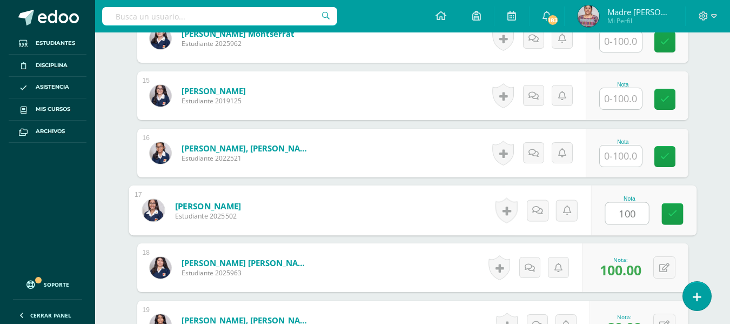
type input "100"
click at [624, 153] on input "text" at bounding box center [621, 155] width 42 height 21
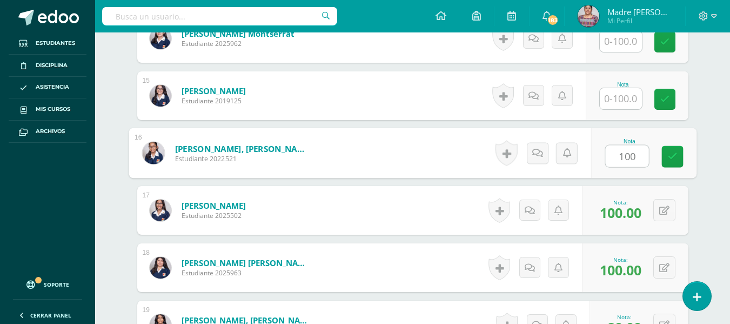
type input "100"
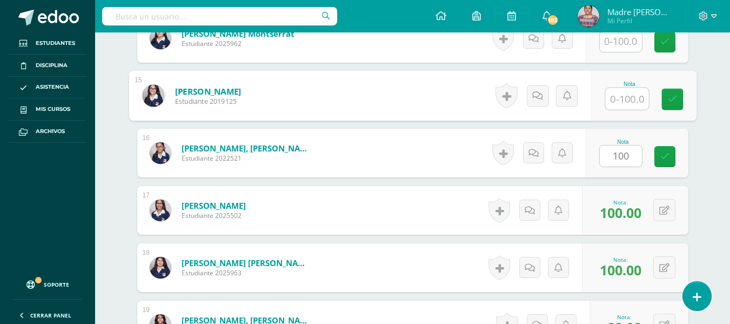
click at [624, 99] on input "text" at bounding box center [626, 99] width 43 height 22
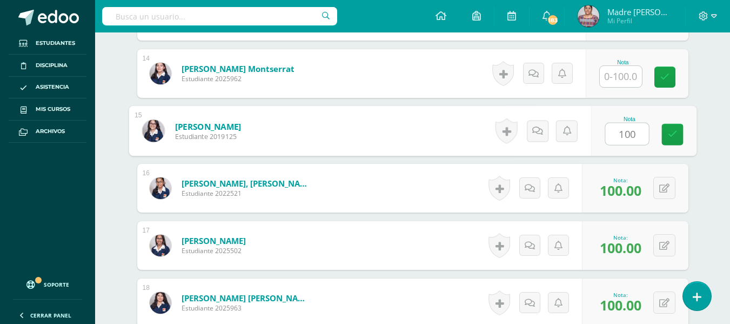
scroll to position [1052, 0]
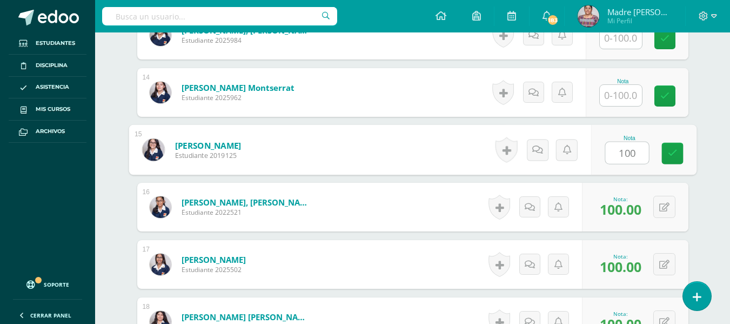
type input "100"
click at [623, 100] on input "text" at bounding box center [621, 95] width 42 height 21
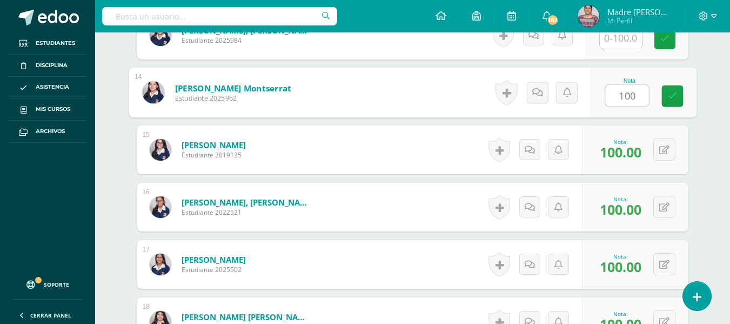
scroll to position [998, 0]
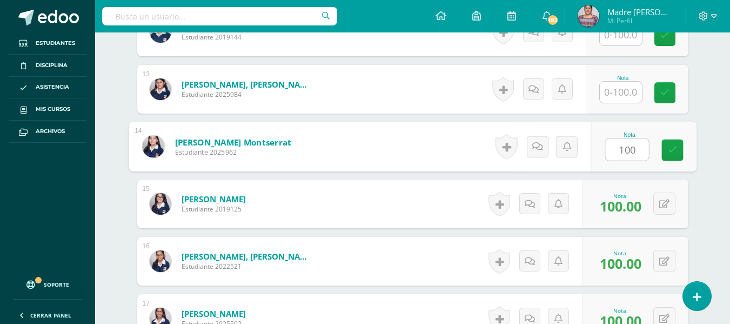
type input "100"
click at [626, 94] on input "text" at bounding box center [621, 92] width 42 height 21
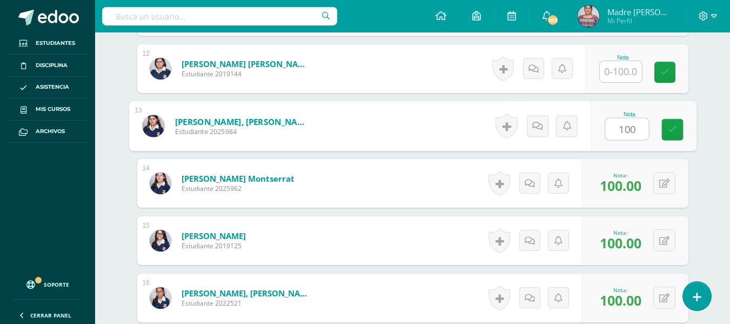
scroll to position [890, 0]
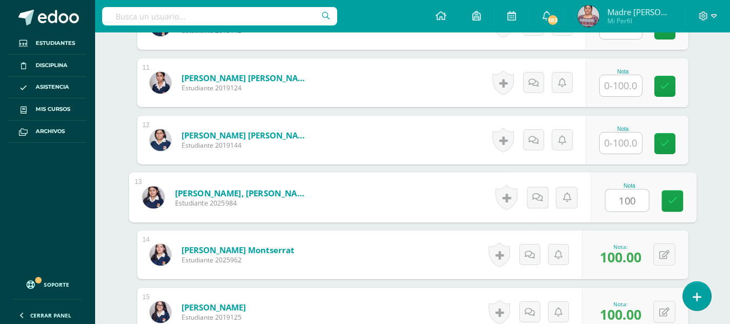
type input "100"
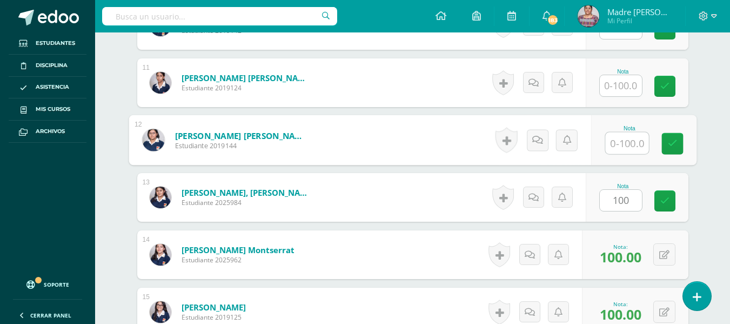
click at [626, 138] on input "text" at bounding box center [626, 143] width 43 height 22
click at [626, 138] on input "01" at bounding box center [626, 143] width 43 height 22
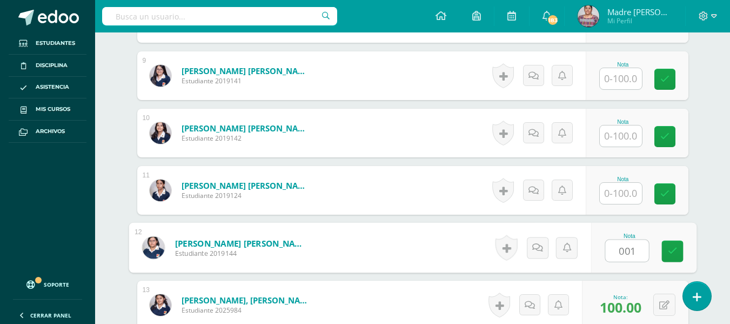
scroll to position [782, 0]
click at [645, 248] on input "001" at bounding box center [626, 251] width 43 height 22
type input "0"
type input "100"
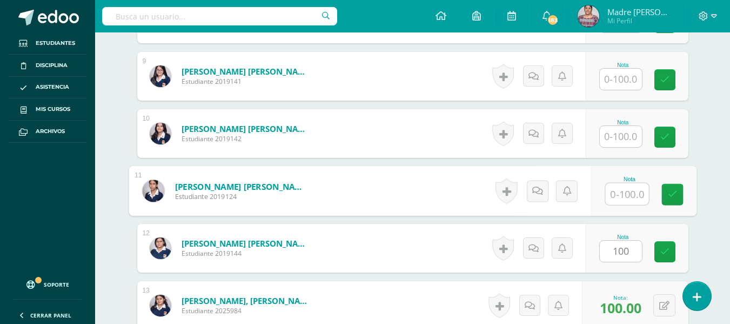
click at [632, 191] on input "text" at bounding box center [626, 194] width 43 height 22
type input "100"
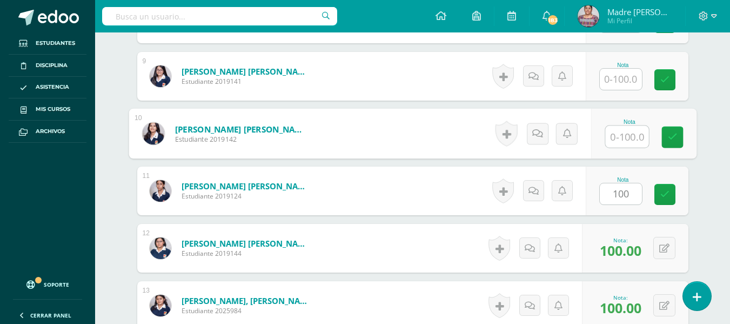
click at [621, 139] on input "text" at bounding box center [626, 137] width 43 height 22
type input "100"
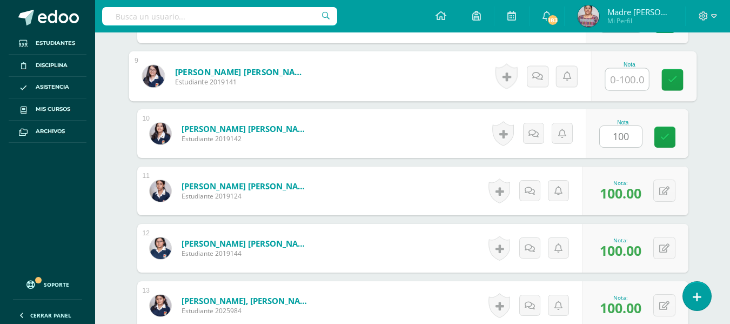
click at [624, 79] on input "text" at bounding box center [626, 80] width 43 height 22
type input "100"
click at [673, 82] on icon at bounding box center [672, 79] width 10 height 9
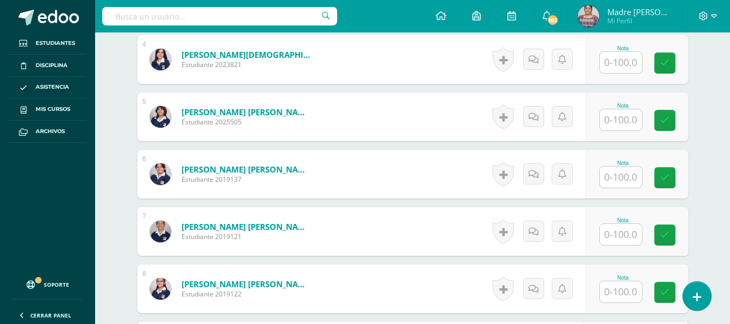
scroll to position [512, 0]
click at [616, 292] on input "text" at bounding box center [621, 291] width 42 height 21
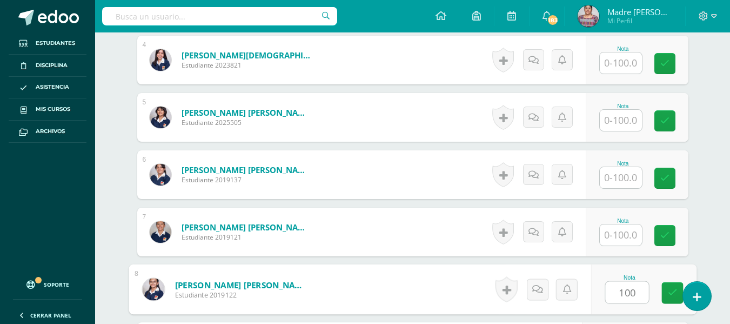
type input "100"
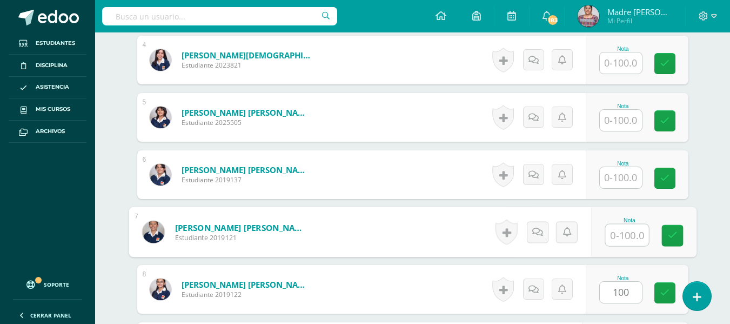
click at [631, 240] on input "text" at bounding box center [626, 235] width 43 height 22
type input "100"
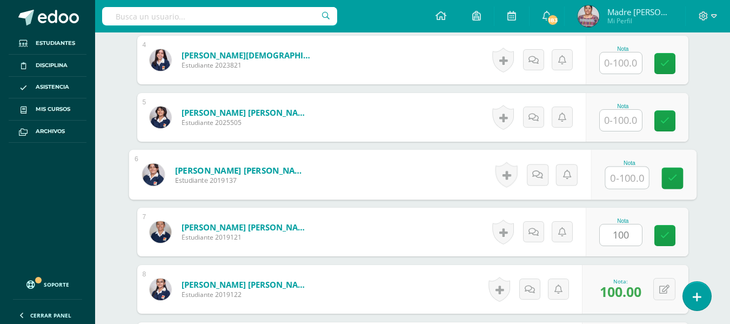
click at [628, 179] on input "text" at bounding box center [626, 178] width 43 height 22
type input "100"
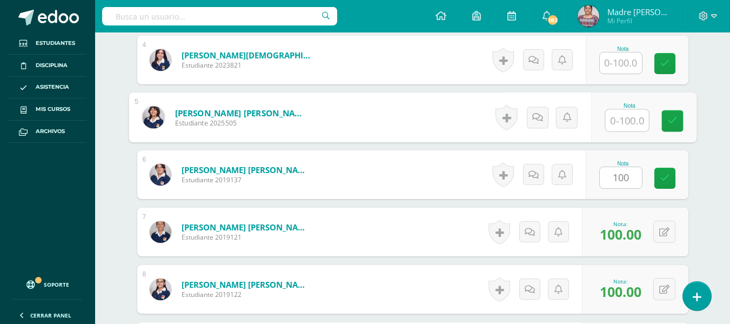
click at [634, 119] on input "text" at bounding box center [626, 121] width 43 height 22
type input "100"
click at [632, 60] on input "text" at bounding box center [621, 62] width 42 height 21
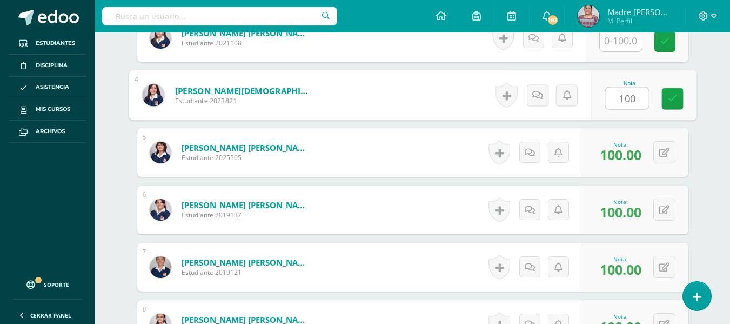
scroll to position [457, 0]
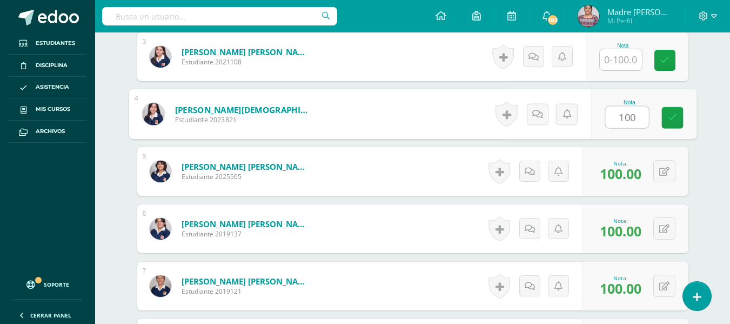
type input "100"
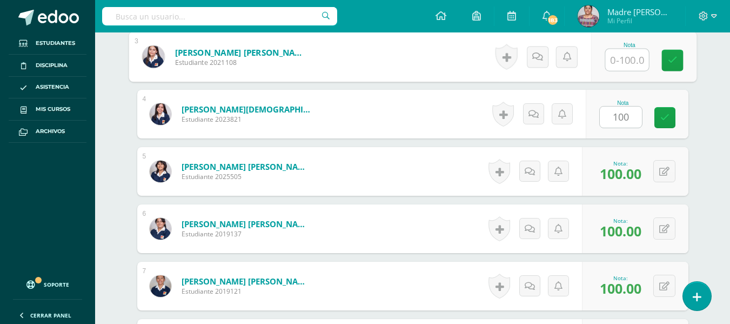
click at [623, 57] on input "text" at bounding box center [626, 60] width 43 height 22
type input "100"
click at [668, 56] on icon at bounding box center [672, 60] width 10 height 9
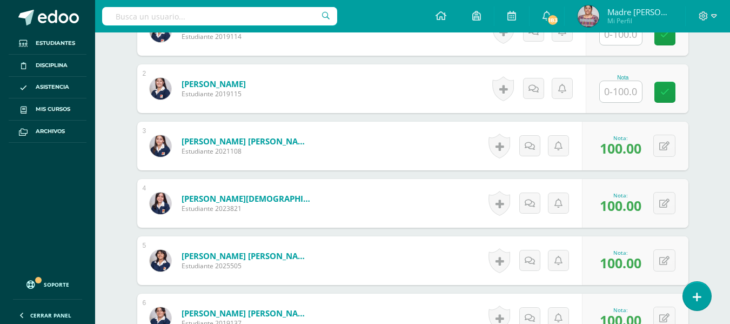
scroll to position [349, 0]
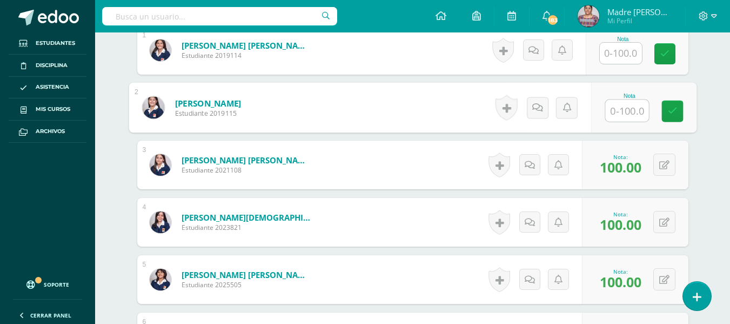
click at [623, 108] on input "text" at bounding box center [626, 111] width 43 height 22
type input "100"
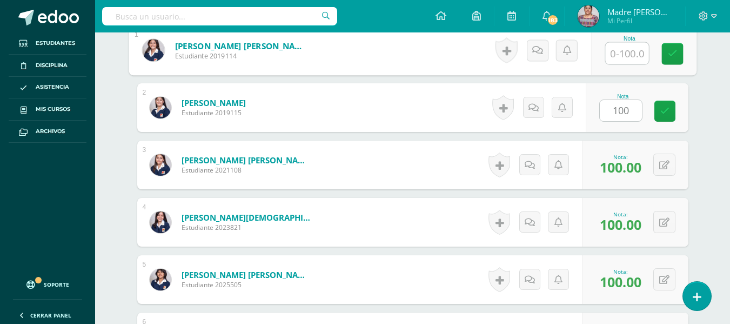
click at [627, 51] on input "text" at bounding box center [626, 54] width 43 height 22
type input "100"
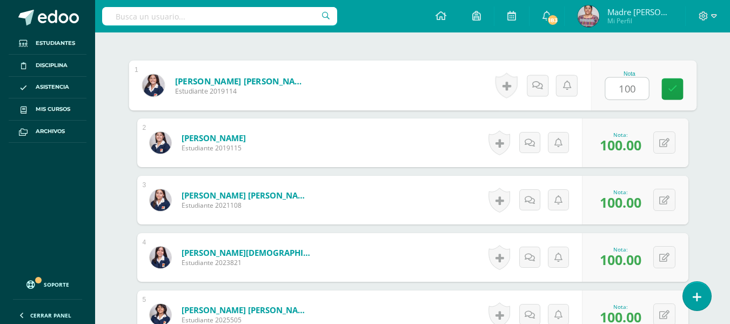
scroll to position [295, 0]
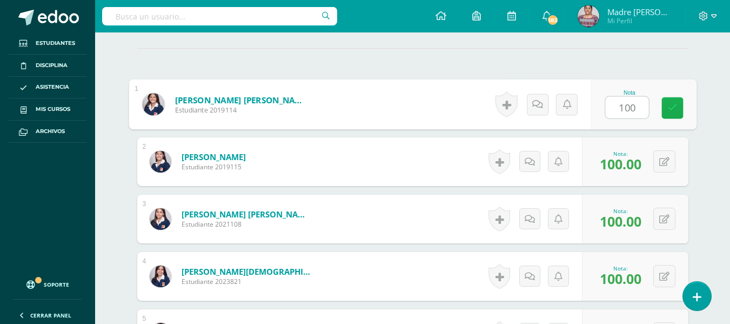
click at [672, 104] on icon at bounding box center [672, 107] width 10 height 9
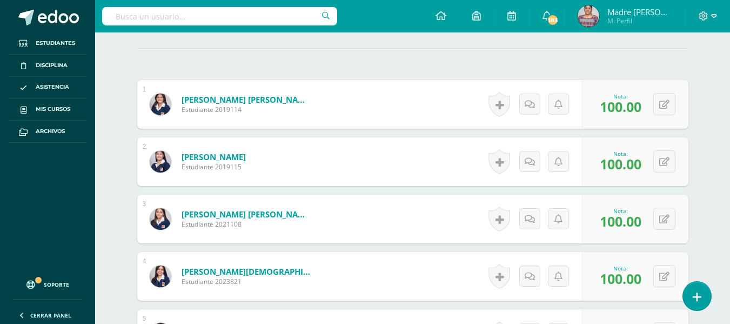
scroll to position [25, 0]
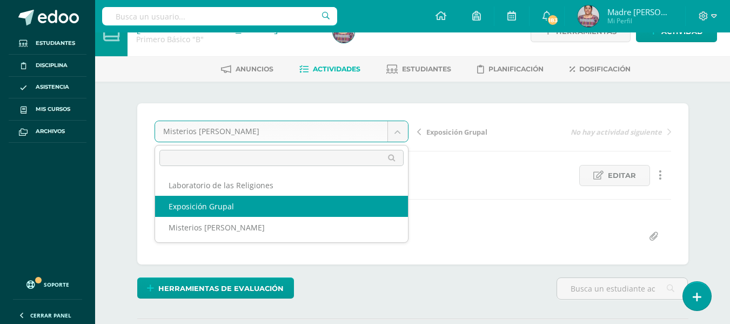
select select "/dashboard/teacher/grade-activity/128500/"
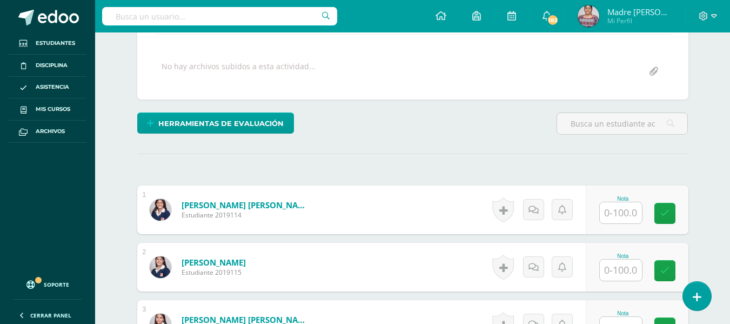
scroll to position [142, 0]
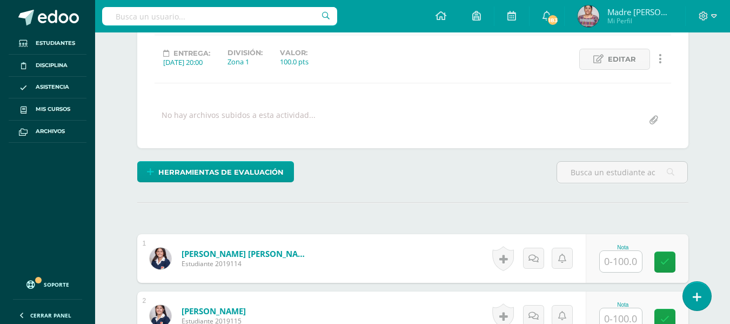
click at [630, 264] on input "text" at bounding box center [621, 261] width 42 height 21
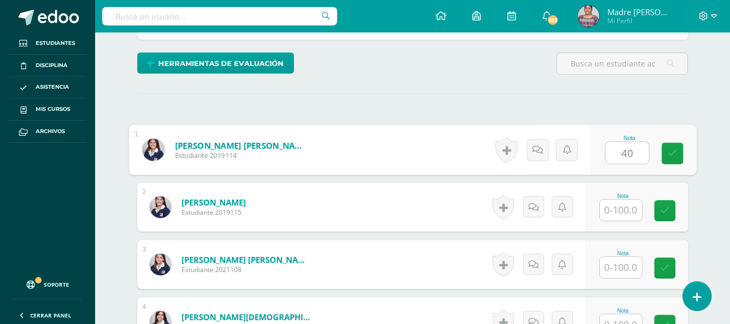
scroll to position [251, 0]
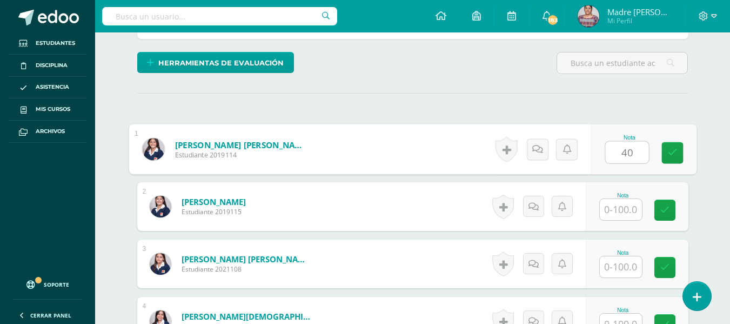
type input "40"
click at [627, 208] on input "text" at bounding box center [621, 209] width 42 height 21
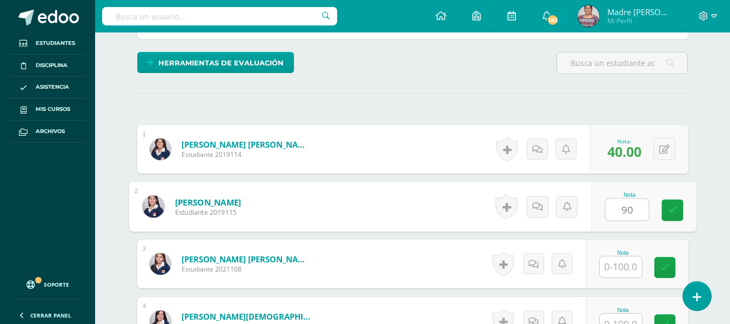
type input "90"
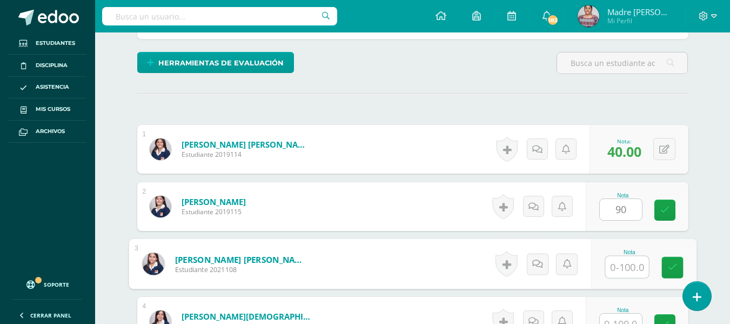
click at [618, 260] on input "text" at bounding box center [626, 267] width 43 height 22
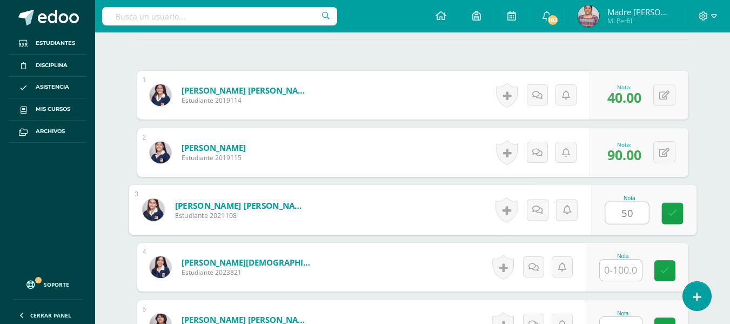
type input "50"
click at [621, 271] on input "text" at bounding box center [621, 269] width 42 height 21
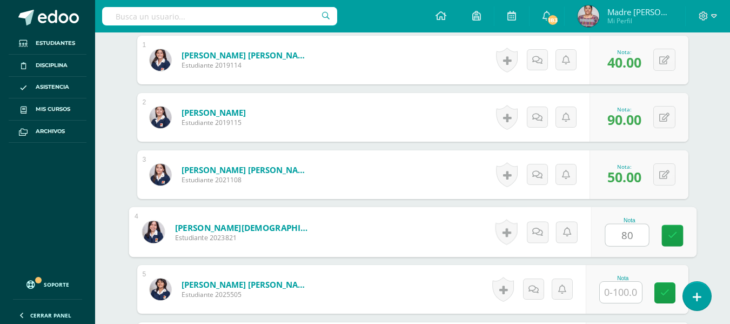
scroll to position [359, 0]
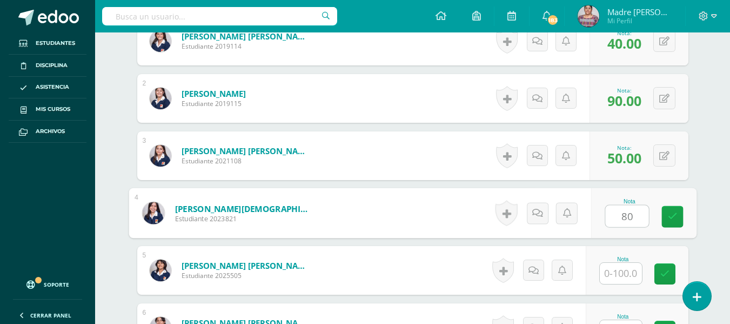
type input "80"
click at [621, 272] on input "text" at bounding box center [621, 273] width 42 height 21
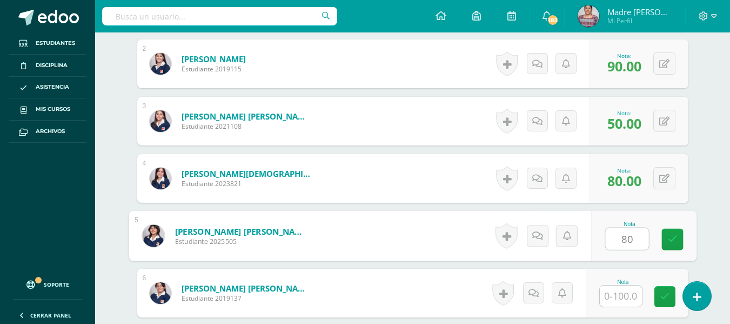
scroll to position [413, 0]
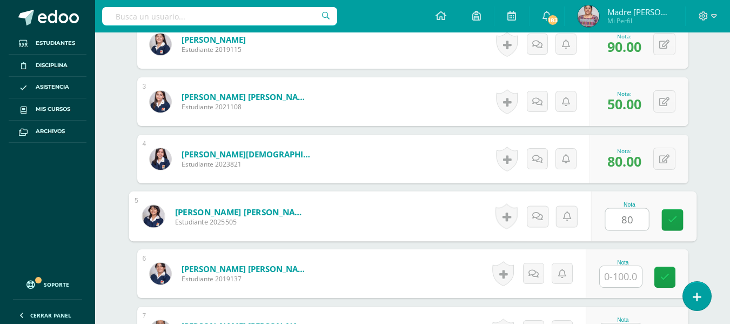
type input "80"
click at [621, 275] on input "text" at bounding box center [621, 276] width 42 height 21
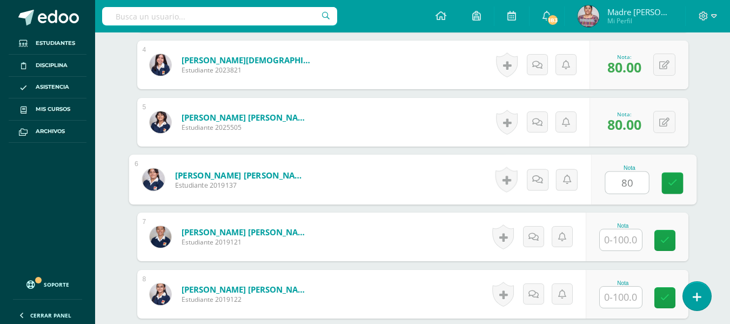
scroll to position [521, 0]
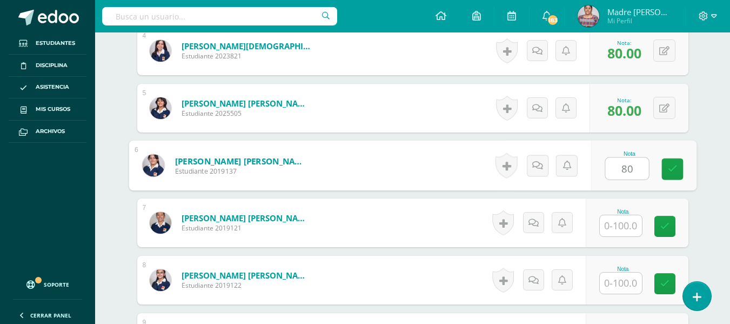
type input "80"
click at [628, 227] on input "text" at bounding box center [621, 225] width 42 height 21
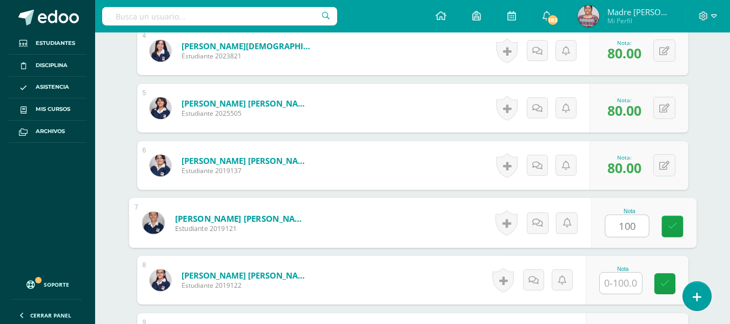
type input "100"
click at [623, 282] on input "text" at bounding box center [621, 282] width 42 height 21
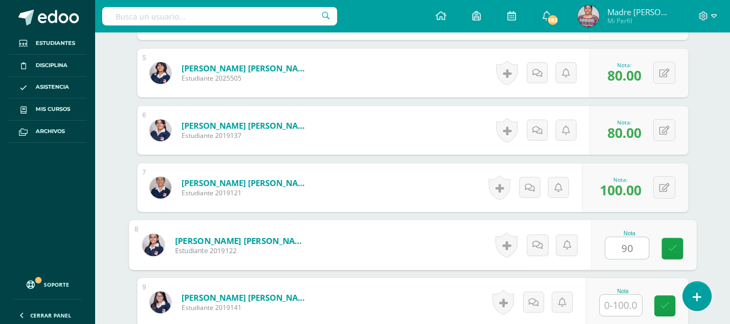
scroll to position [575, 0]
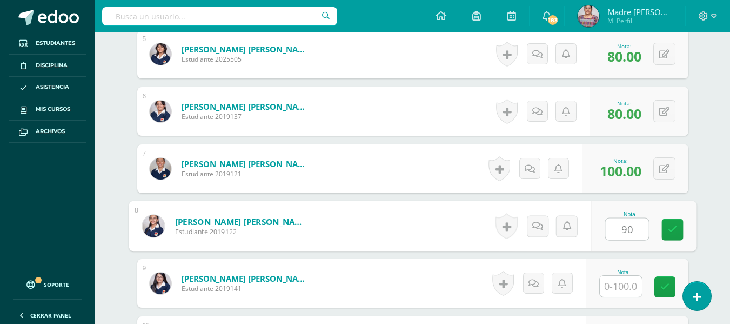
type input "90"
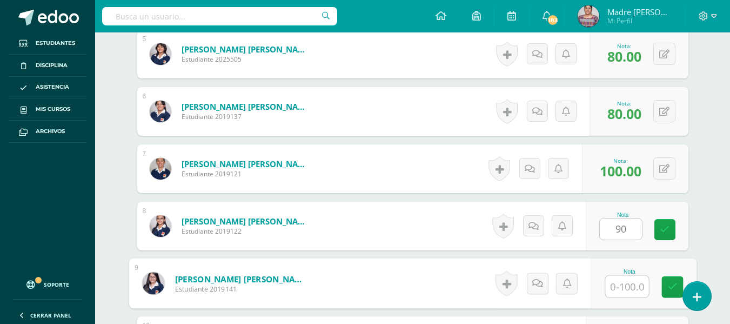
click at [624, 284] on input "text" at bounding box center [626, 286] width 43 height 22
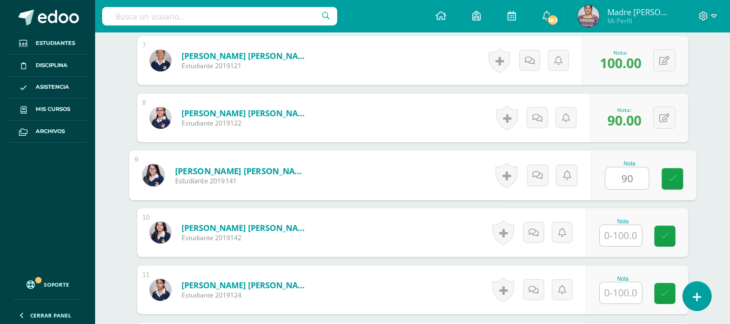
type input "90"
click at [628, 239] on input "text" at bounding box center [621, 235] width 42 height 21
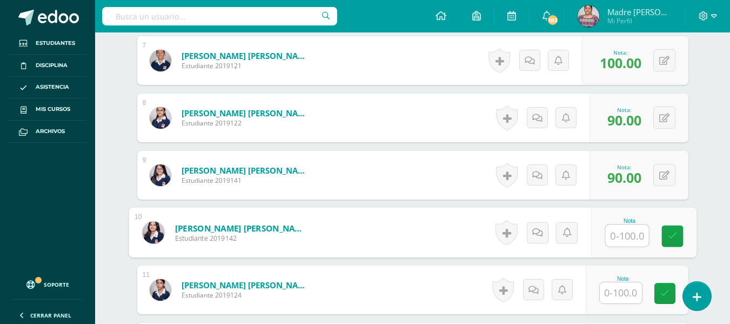
click at [628, 239] on input "text" at bounding box center [626, 236] width 43 height 22
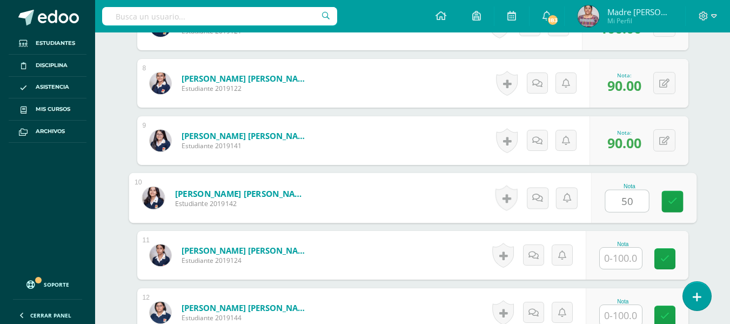
scroll to position [791, 0]
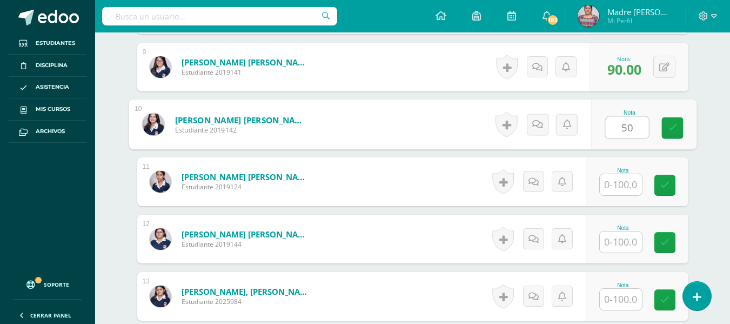
type input "50"
click at [627, 181] on input "text" at bounding box center [621, 184] width 42 height 21
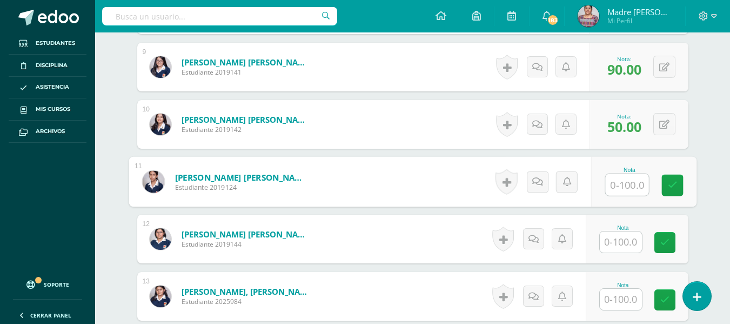
click at [627, 185] on input "text" at bounding box center [626, 185] width 43 height 22
type input "70"
click at [623, 247] on input "text" at bounding box center [621, 241] width 42 height 21
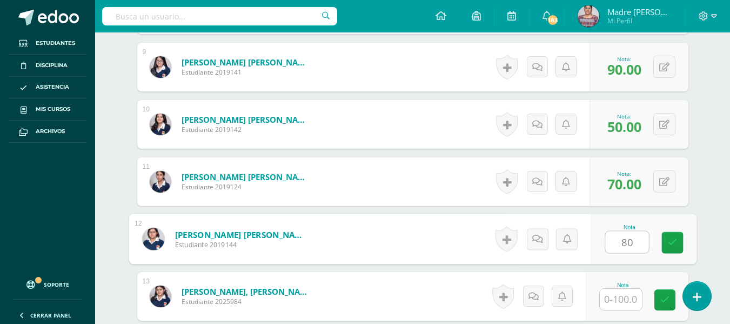
type input "80"
click at [624, 285] on div "Nota" at bounding box center [623, 285] width 48 height 6
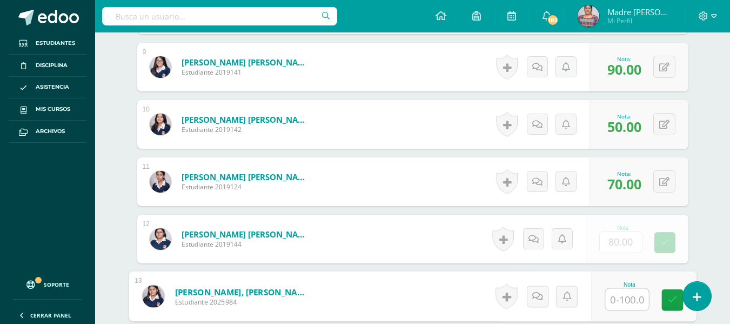
click at [622, 295] on input "text" at bounding box center [626, 299] width 43 height 22
type input "7"
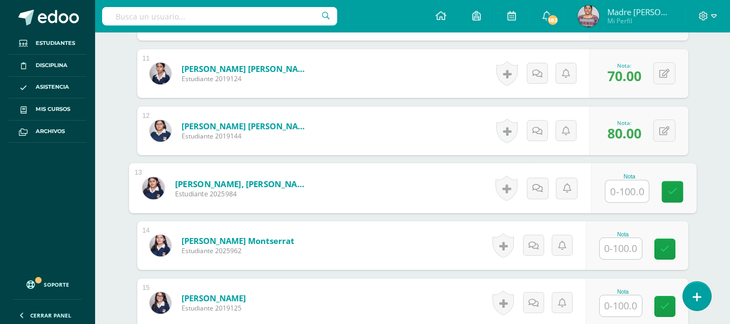
scroll to position [953, 0]
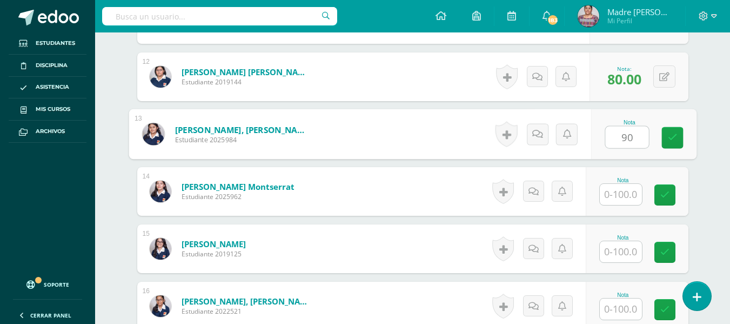
type input "90"
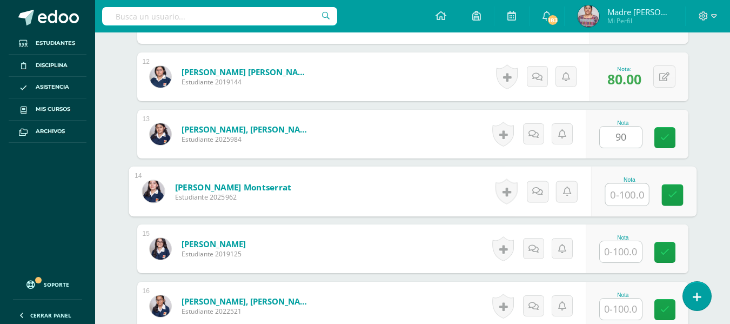
click at [628, 197] on input "text" at bounding box center [626, 195] width 43 height 22
type input "90"
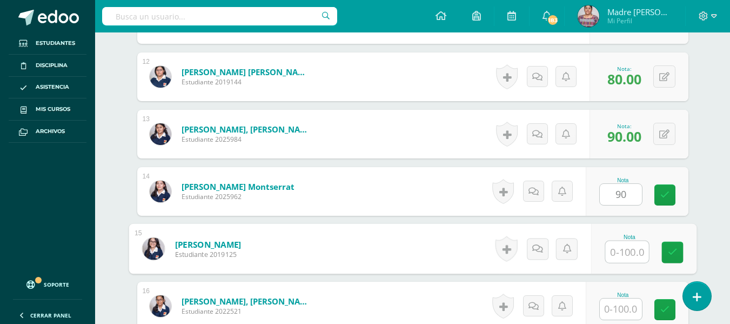
click at [622, 255] on input "text" at bounding box center [626, 252] width 43 height 22
type input "90"
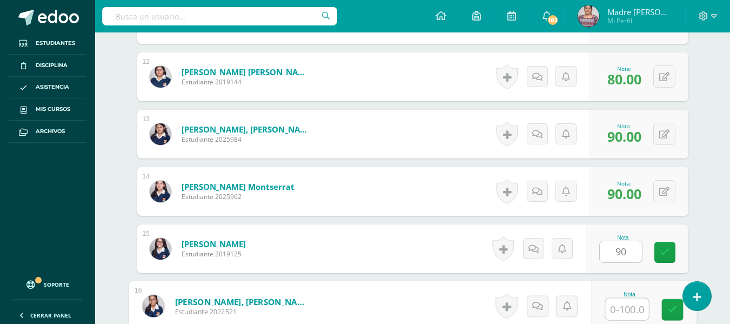
click at [622, 312] on input "text" at bounding box center [626, 309] width 43 height 22
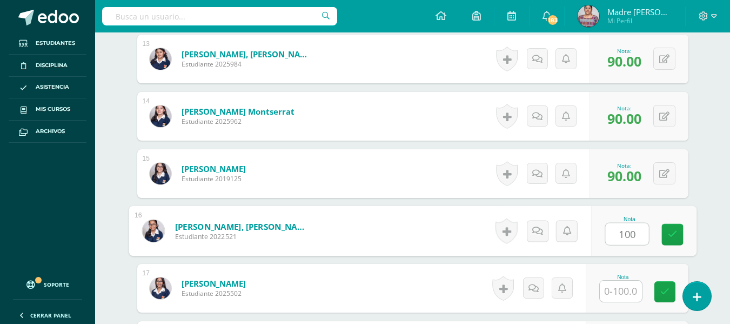
scroll to position [1061, 0]
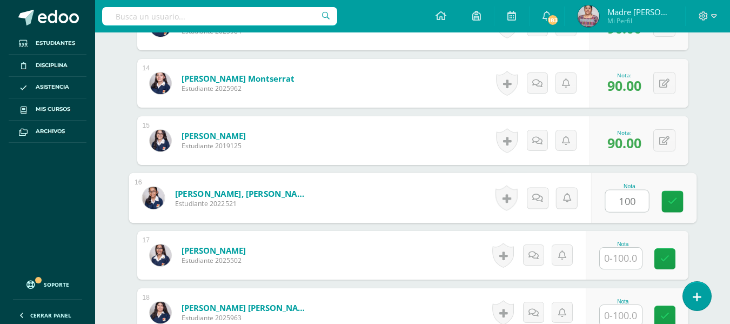
type input "100"
click at [623, 253] on input "text" at bounding box center [621, 257] width 42 height 21
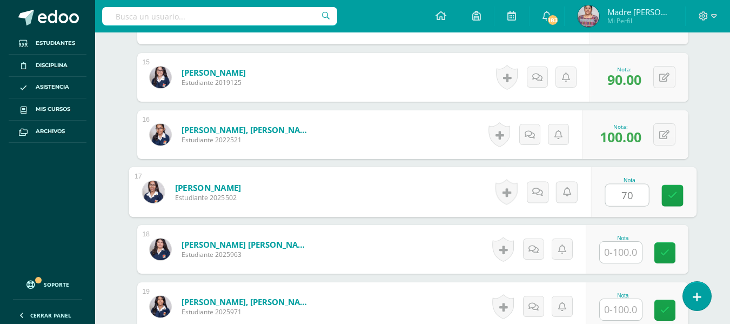
scroll to position [1169, 0]
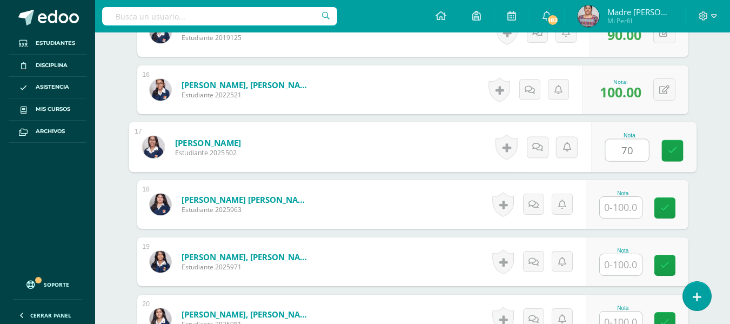
type input "70"
click at [625, 218] on div "Nota" at bounding box center [637, 204] width 103 height 49
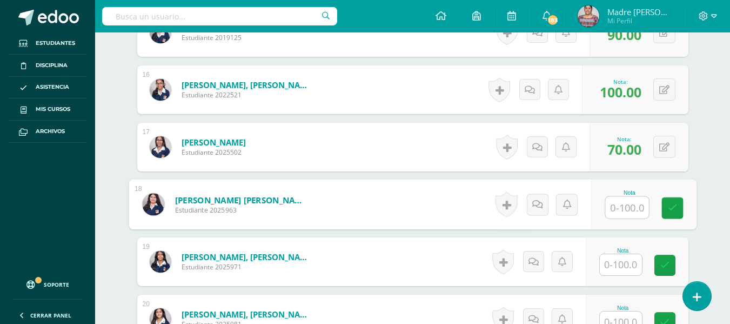
click at [618, 210] on input "text" at bounding box center [626, 208] width 43 height 22
type input "90"
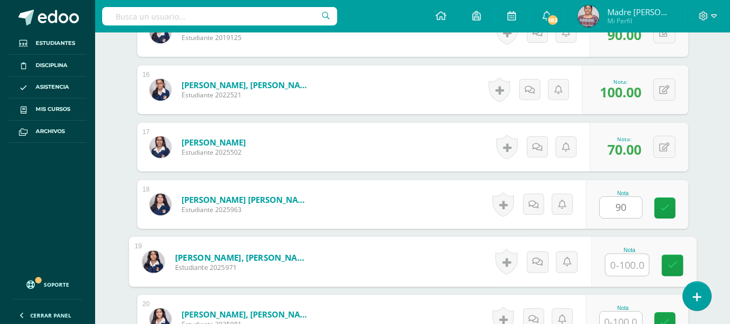
click at [624, 259] on input "text" at bounding box center [626, 265] width 43 height 22
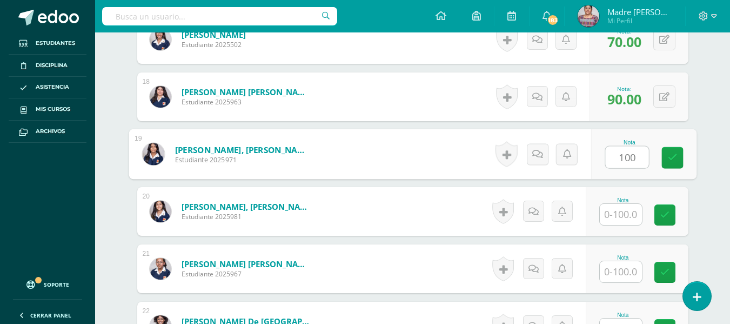
scroll to position [1277, 0]
type input "100"
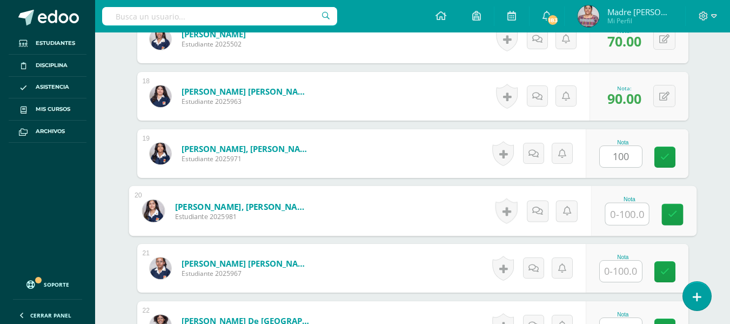
click at [628, 216] on input "text" at bounding box center [626, 214] width 43 height 22
type input "0"
click at [621, 271] on input "text" at bounding box center [621, 270] width 42 height 21
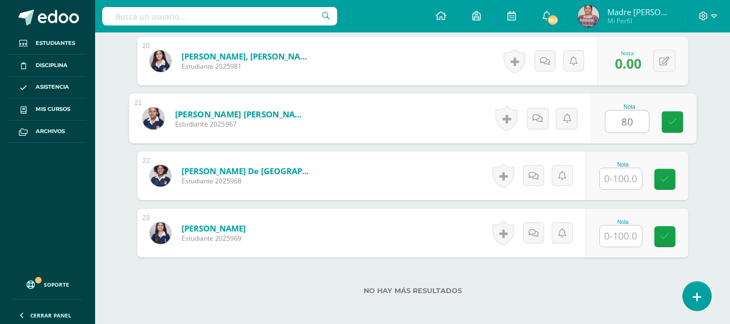
scroll to position [1439, 0]
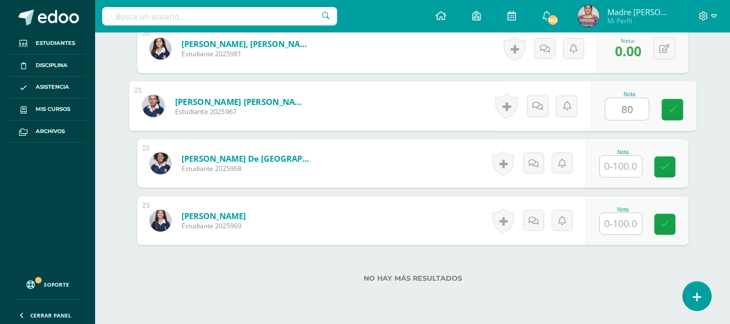
type input "80"
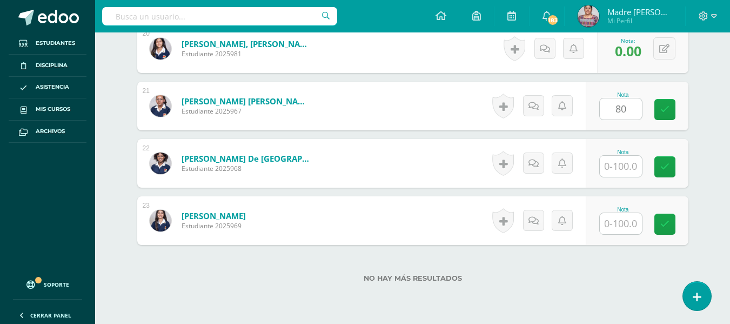
click at [632, 175] on div at bounding box center [620, 166] width 43 height 22
click at [634, 171] on input "text" at bounding box center [621, 166] width 42 height 21
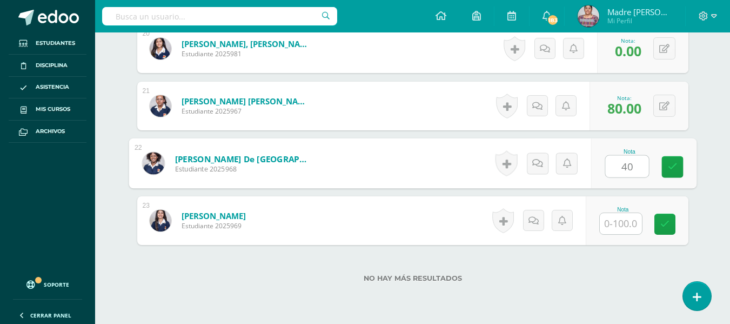
type input "40"
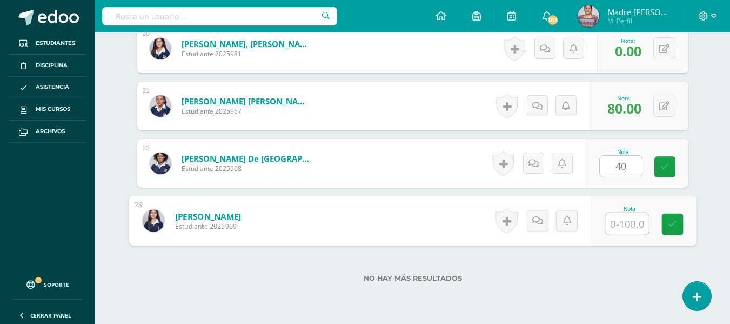
click at [627, 221] on input "text" at bounding box center [626, 224] width 43 height 22
type input "80"
click at [676, 221] on icon at bounding box center [672, 223] width 10 height 9
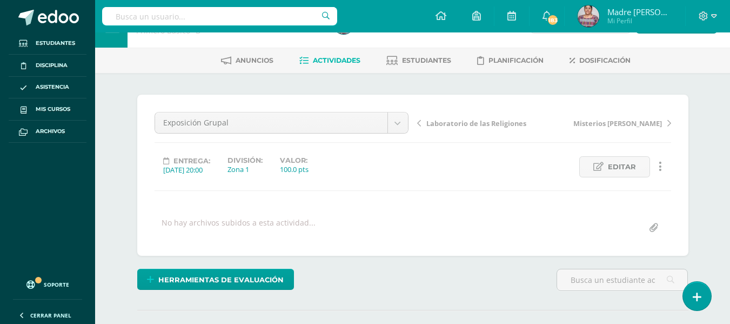
scroll to position [0, 0]
